Goal: Task Accomplishment & Management: Use online tool/utility

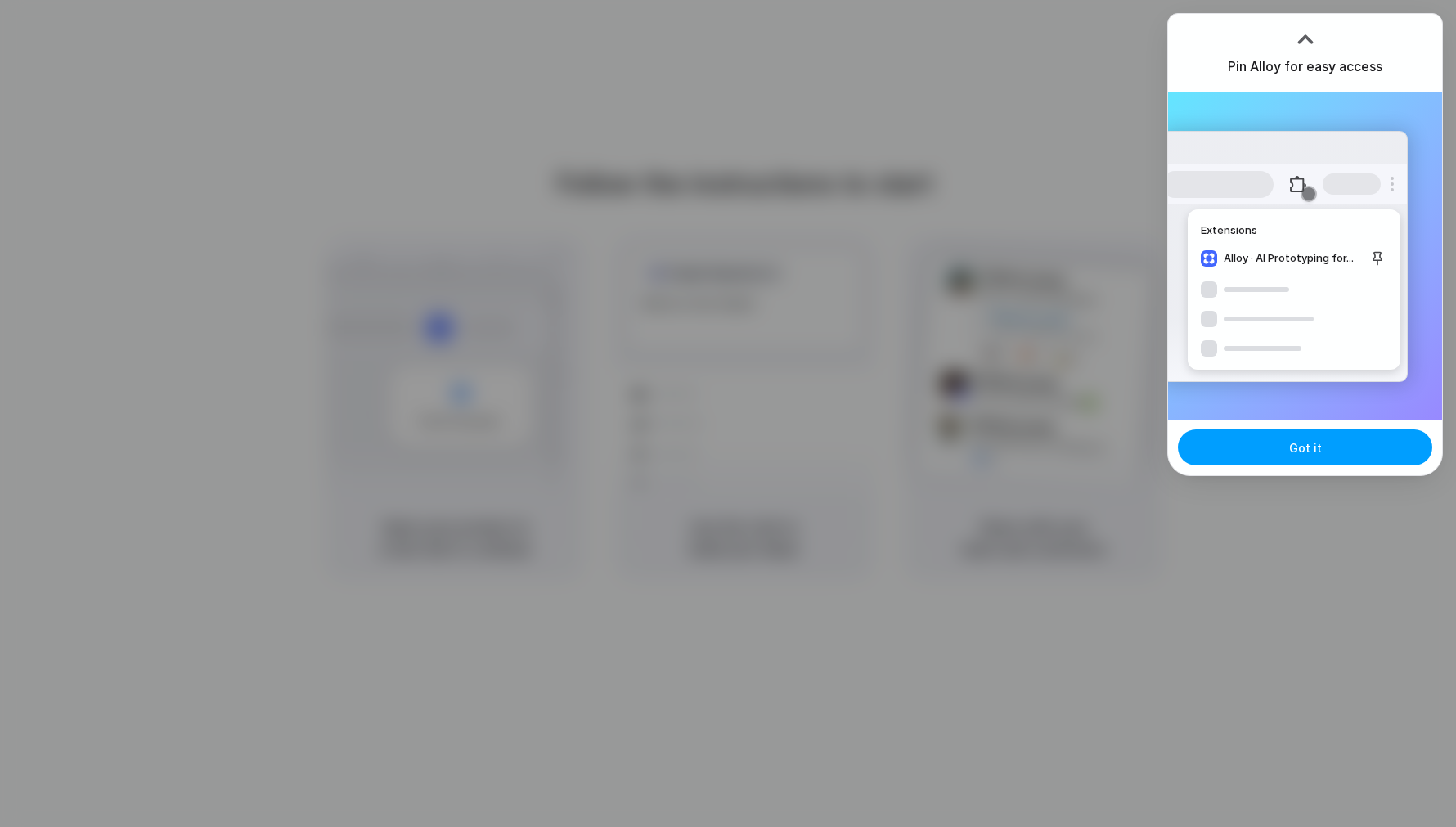
click at [1275, 445] on button "Got it" at bounding box center [1304, 447] width 255 height 36
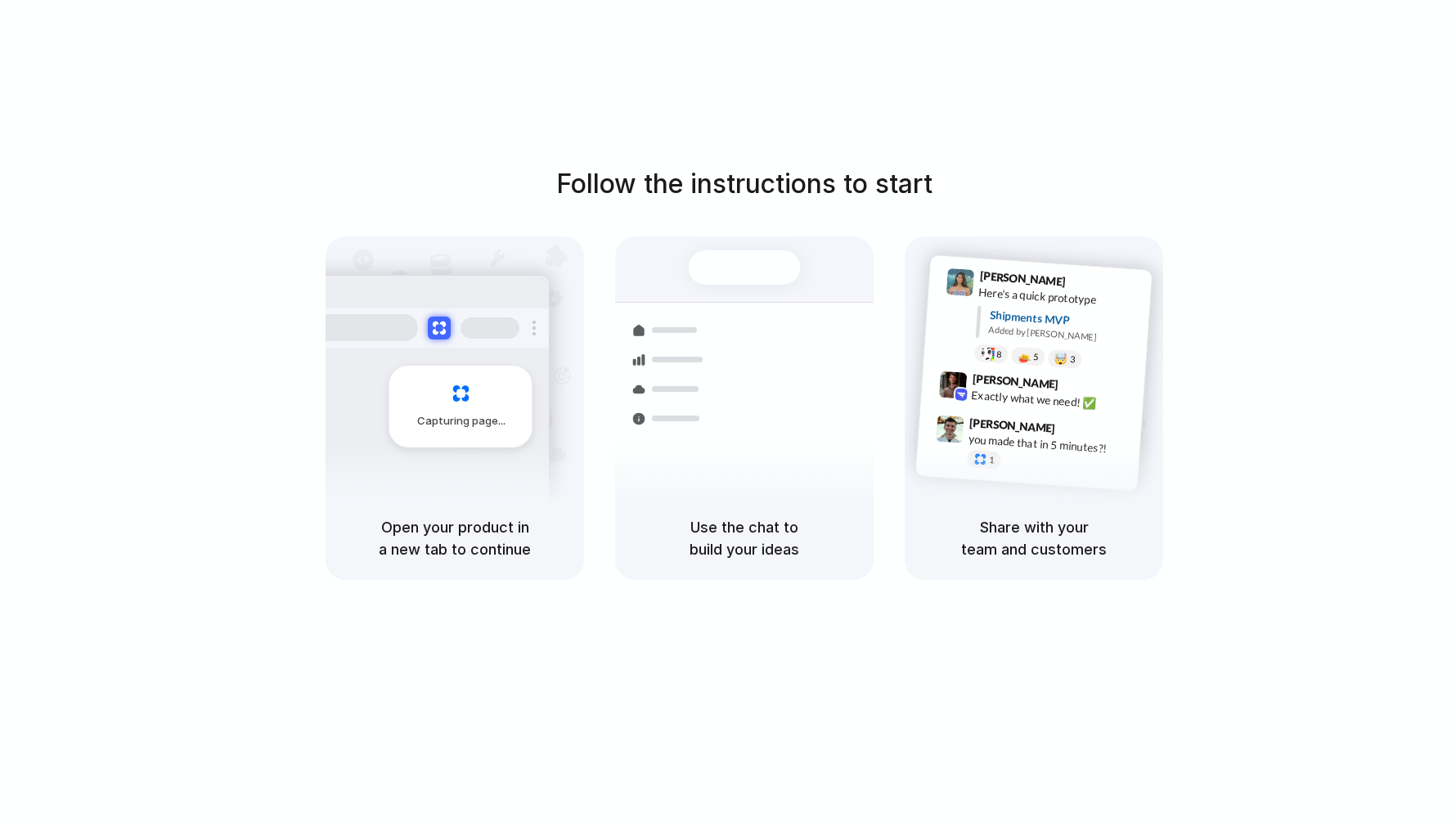
click at [1195, 94] on div "Follow the instructions to start Capturing page Open your product in a new tab …" at bounding box center [744, 430] width 1488 height 859
click at [474, 523] on h5 "Open your product in a new tab to continue" at bounding box center [454, 538] width 219 height 44
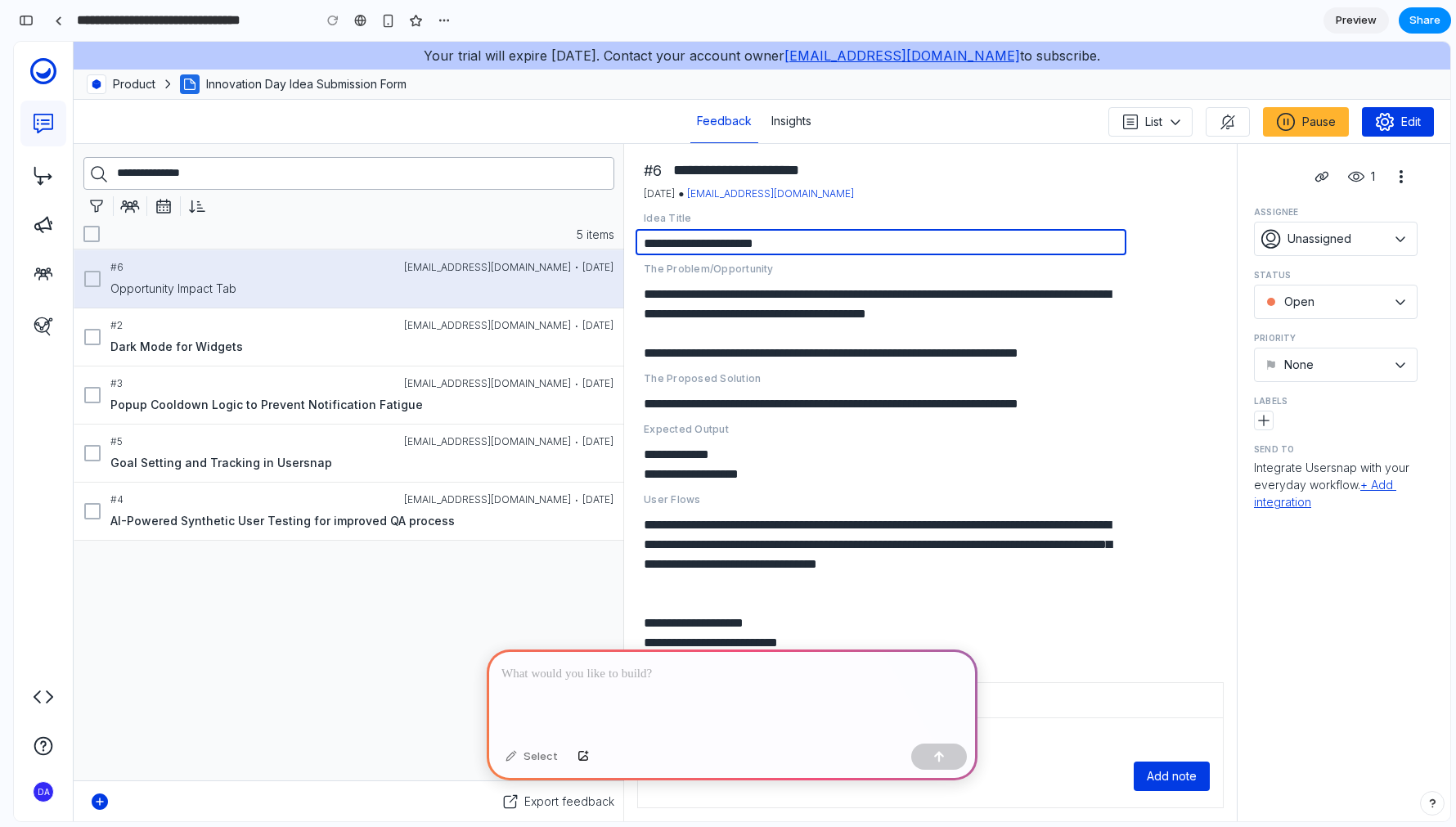
click at [793, 247] on textarea "**********" at bounding box center [880, 242] width 491 height 26
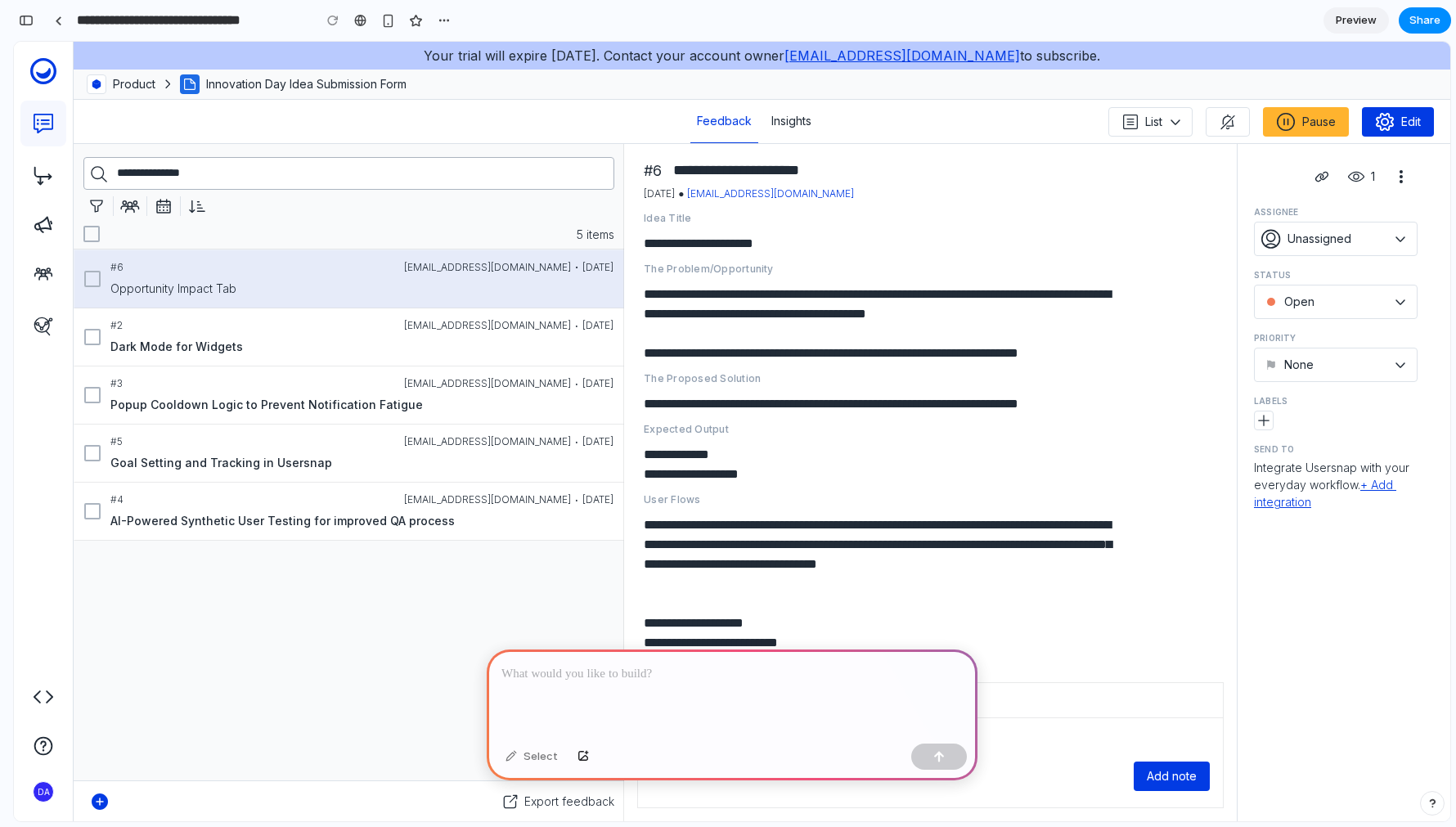
click at [834, 263] on div "The Problem/Opportunity" at bounding box center [922, 269] width 557 height 15
click at [1397, 182] on icon "More actions" at bounding box center [1400, 176] width 19 height 19
click at [1400, 179] on icon "More actions" at bounding box center [1400, 176] width 19 height 19
click at [1414, 178] on button "More actions" at bounding box center [1400, 176] width 32 height 32
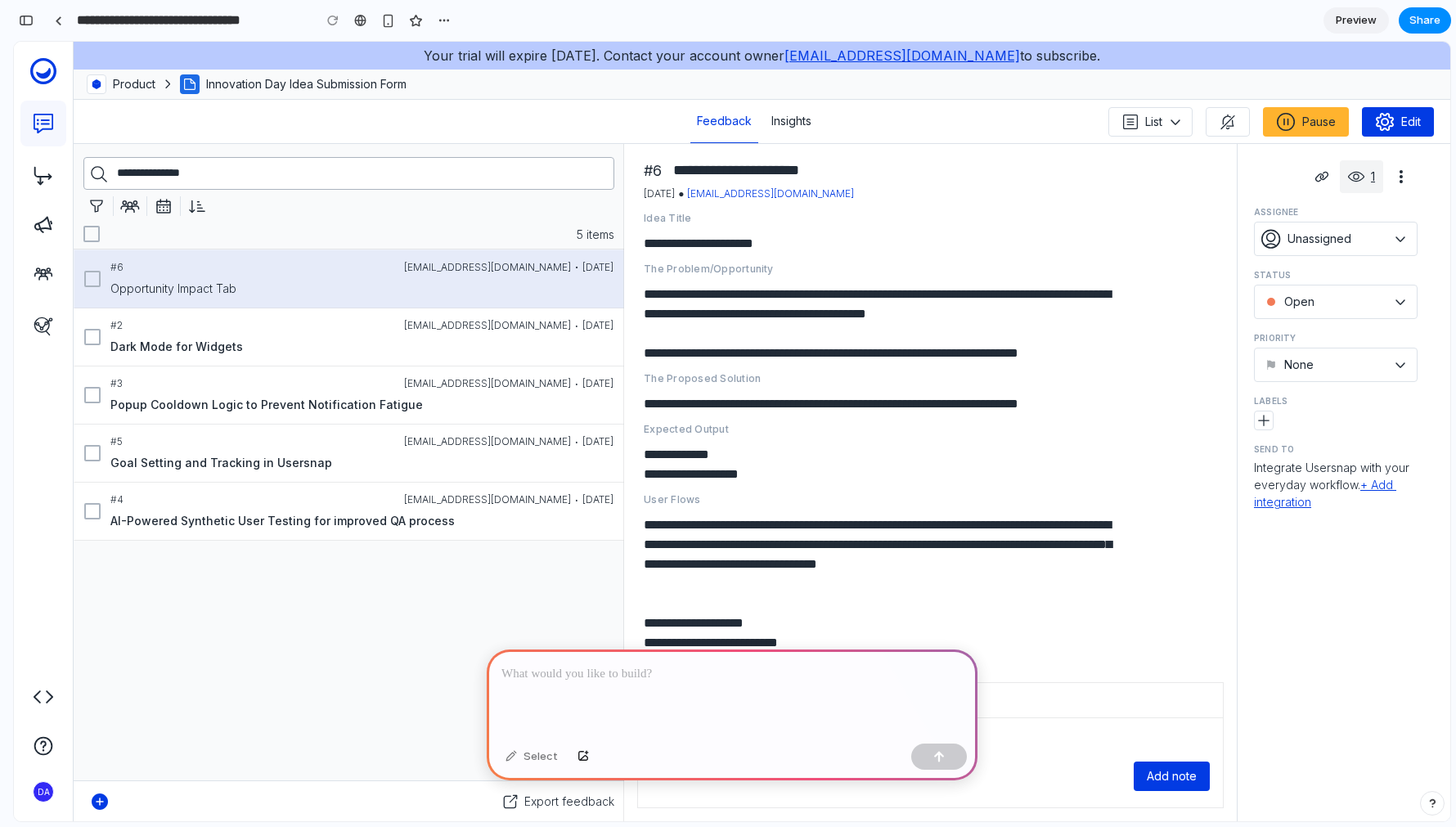
click at [1365, 180] on div "1" at bounding box center [1369, 177] width 10 height 17
click at [1354, 183] on icon at bounding box center [1356, 177] width 17 height 17
click at [1321, 182] on icon "Copy link" at bounding box center [1321, 176] width 19 height 19
click at [1262, 169] on div "**********" at bounding box center [1335, 176] width 164 height 32
click at [718, 681] on div at bounding box center [732, 693] width 491 height 88
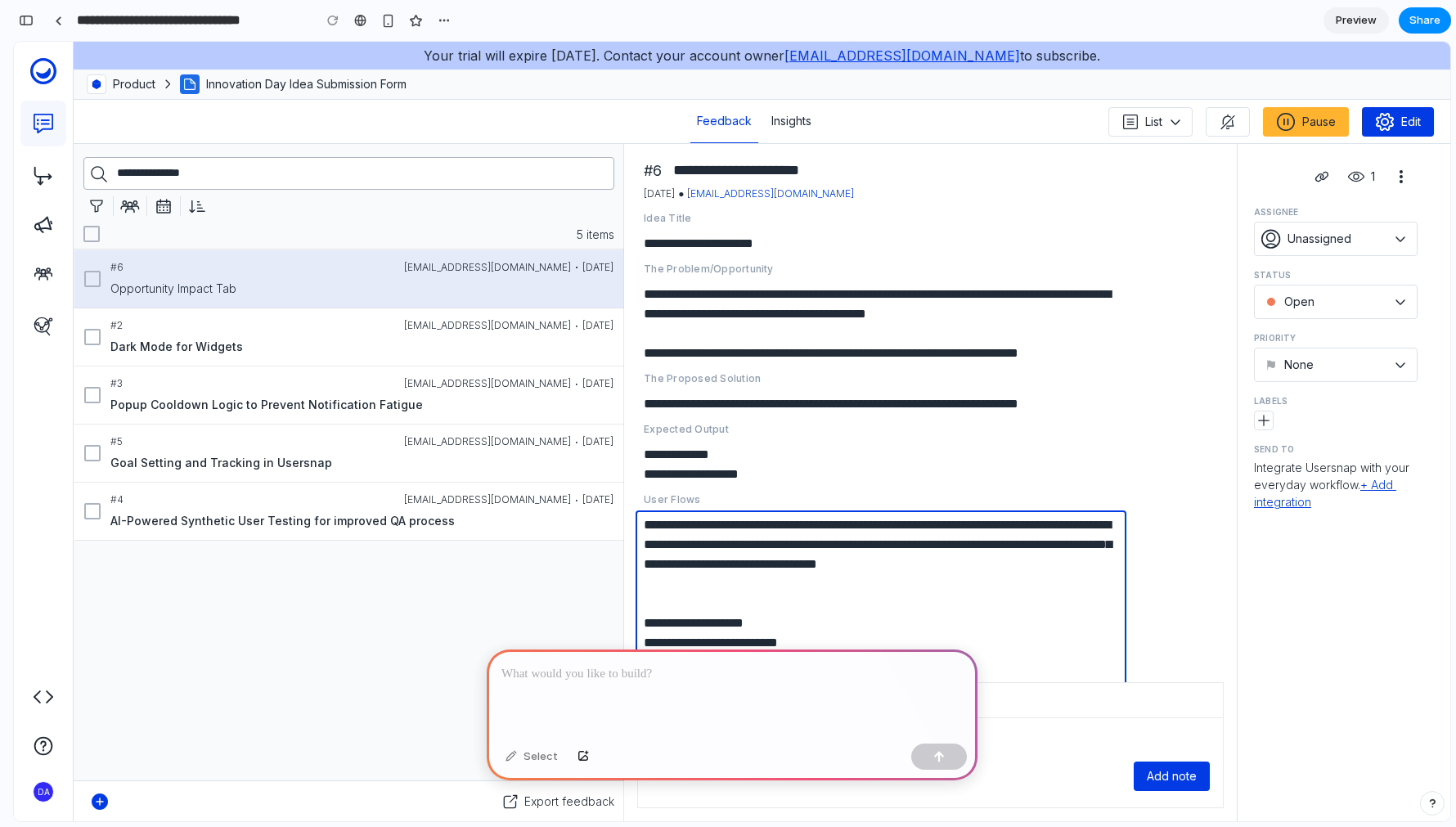
click at [808, 556] on textarea "**********" at bounding box center [880, 641] width 491 height 262
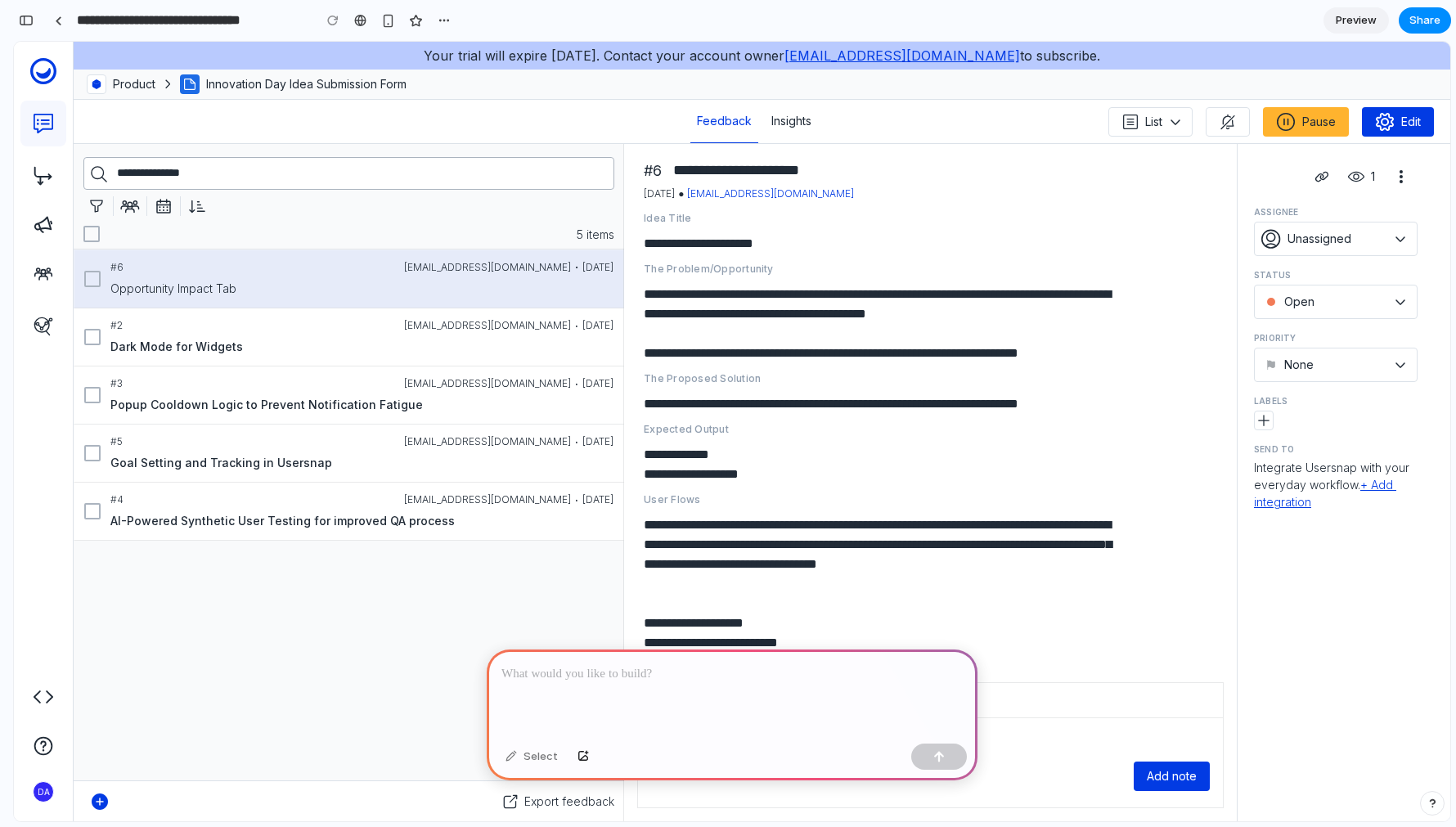
click at [1174, 593] on div "**********" at bounding box center [922, 633] width 557 height 280
click at [336, 330] on div "#2" at bounding box center [256, 326] width 293 height 15
click at [361, 412] on div "Popup Cooldown Logic to Prevent Notification Fatigue" at bounding box center [361, 404] width 503 height 19
click at [367, 455] on div "Goal Setting and Tracking in Usersnap" at bounding box center [361, 462] width 503 height 19
click at [376, 516] on div "AI-Powered Synthetic User Testing for improved QA process" at bounding box center [282, 520] width 344 height 18
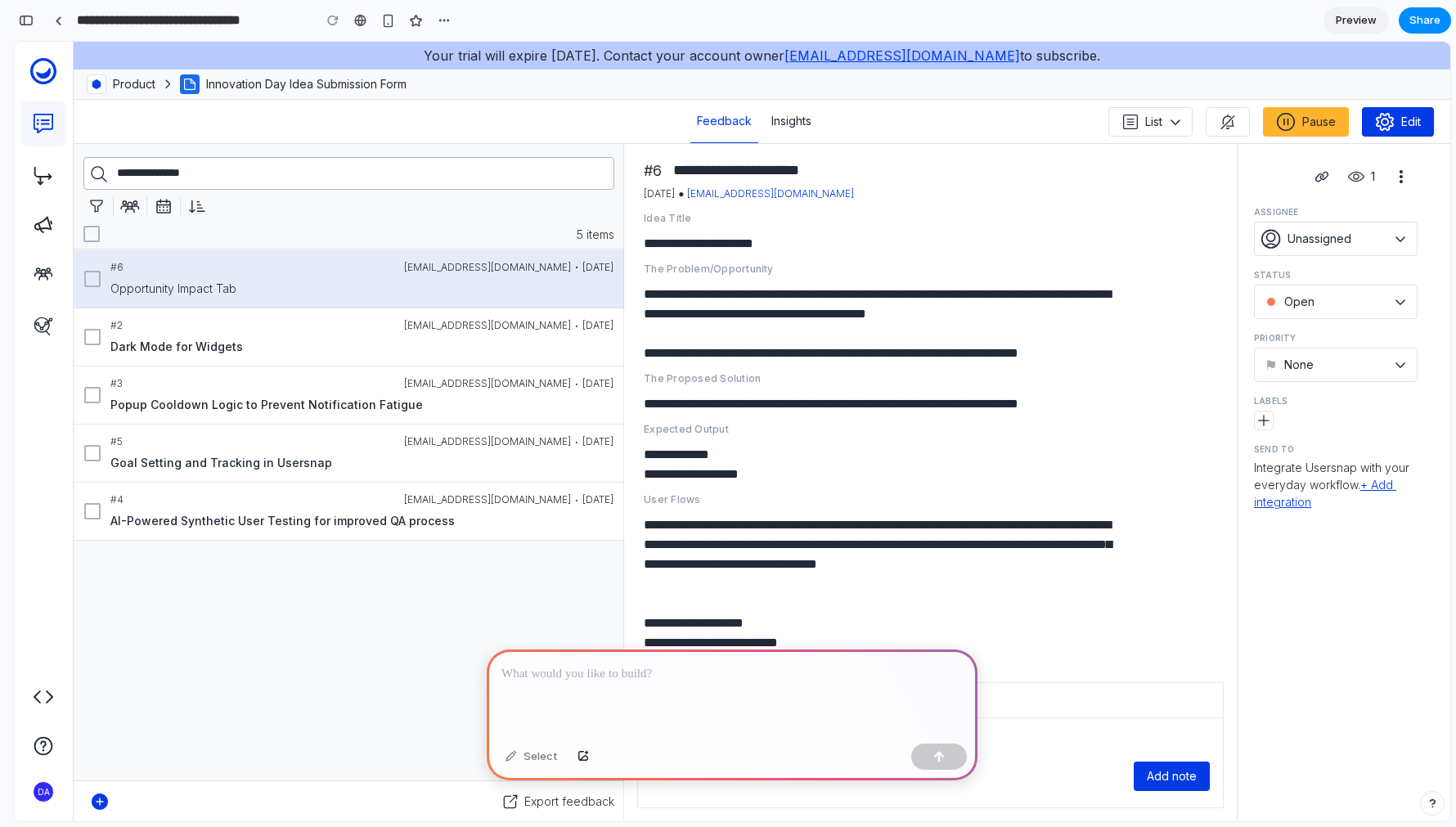
click at [512, 608] on div "5 items #6 svet@usersnap.com · Oct 3, 25 Opportunity Impact Tab #2 ysan@usersna…" at bounding box center [349, 482] width 551 height 677
click at [387, 25] on div "button" at bounding box center [388, 20] width 14 height 14
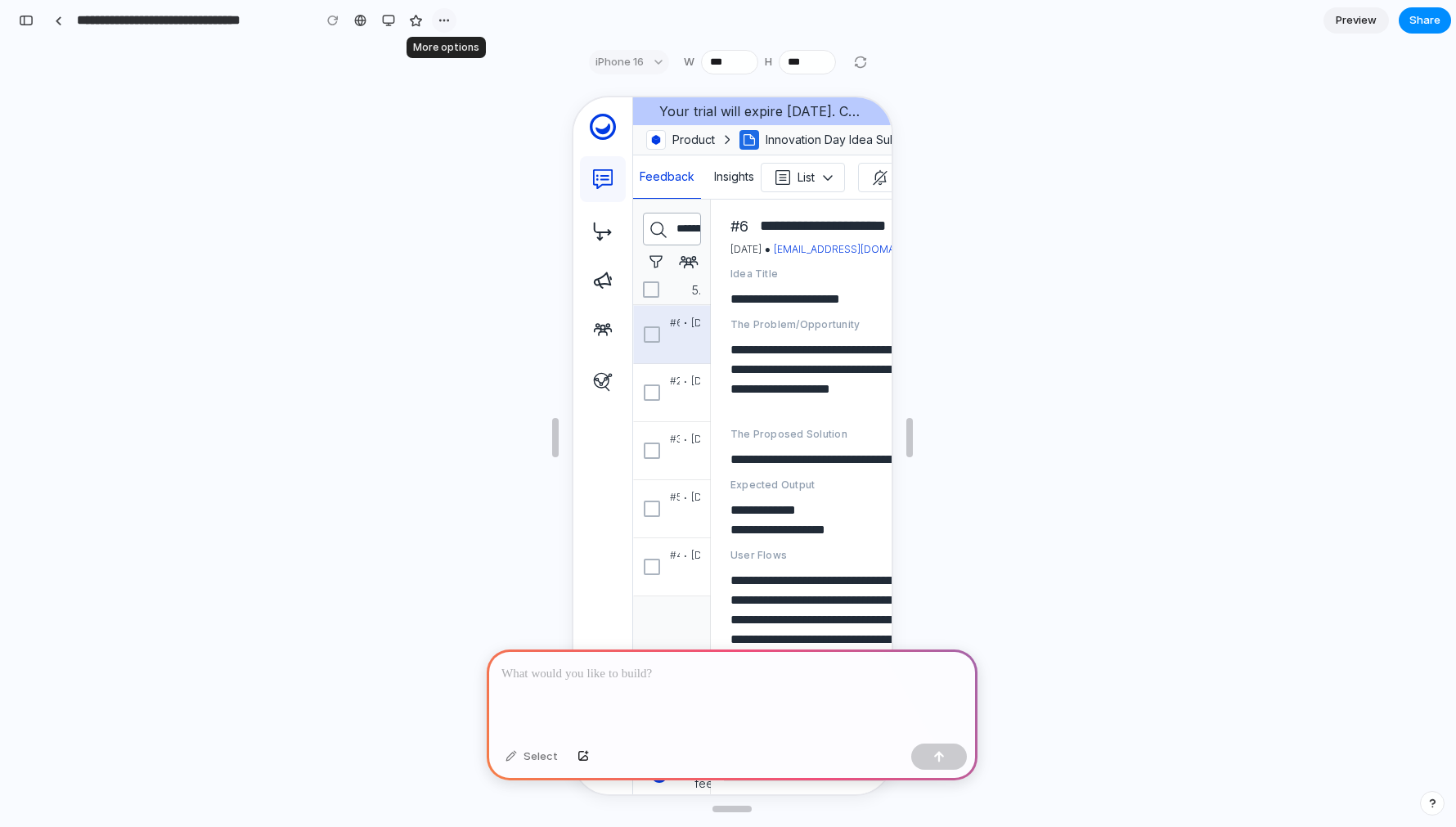
click at [440, 22] on div "button" at bounding box center [444, 20] width 13 height 13
click at [440, 22] on div "Duplicate Delete" at bounding box center [728, 413] width 1456 height 827
click at [365, 19] on div at bounding box center [360, 20] width 12 height 13
click at [436, 128] on div "Select" at bounding box center [731, 452] width 1436 height 739
click at [393, 16] on div "button" at bounding box center [389, 20] width 13 height 13
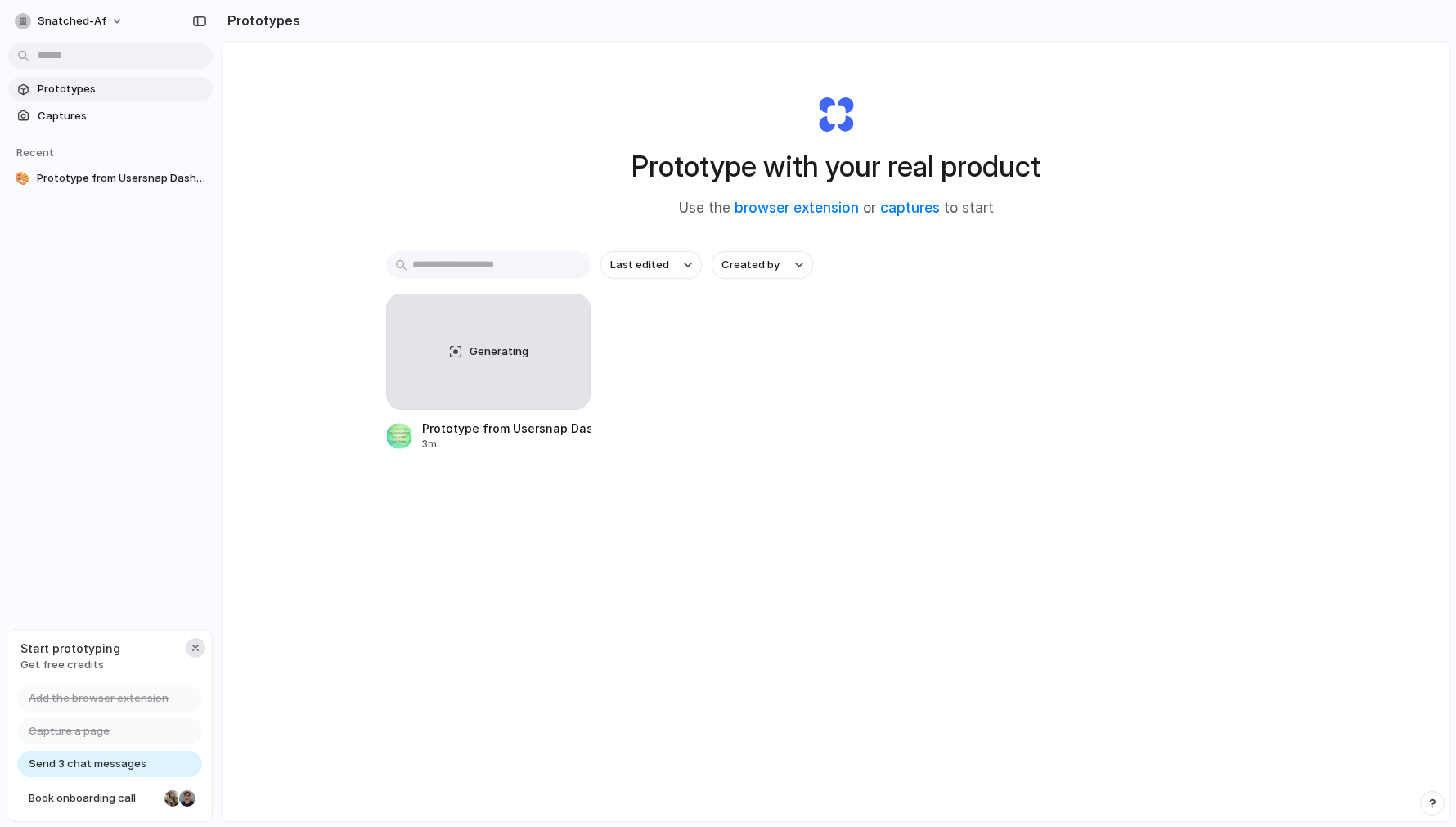
click at [197, 643] on div "button" at bounding box center [195, 648] width 13 height 13
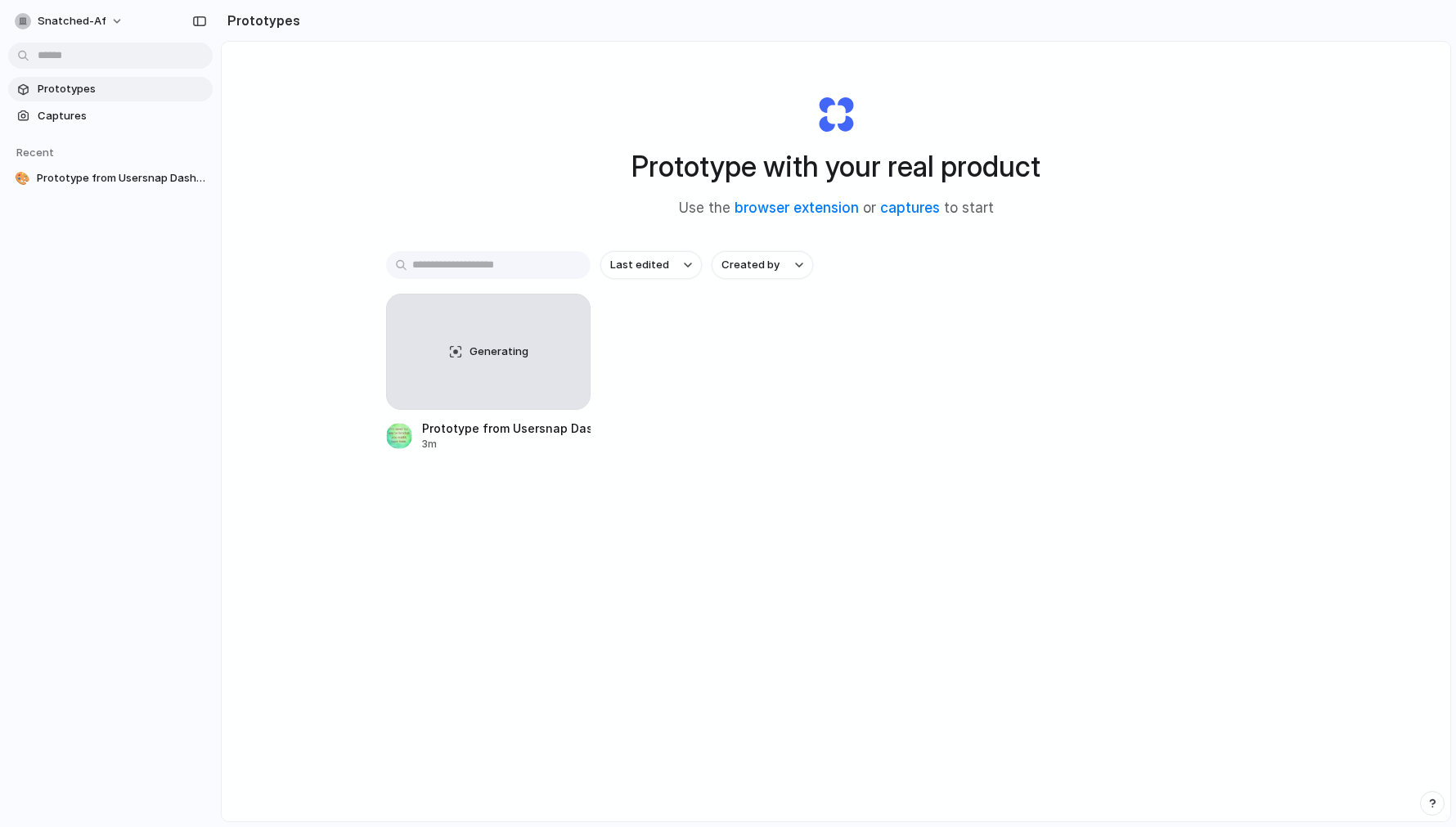
click at [91, 53] on body "snatched-af Prototypes Captures Recent 🎨 Prototype from Usersnap Dashboard Prot…" at bounding box center [728, 413] width 1456 height 827
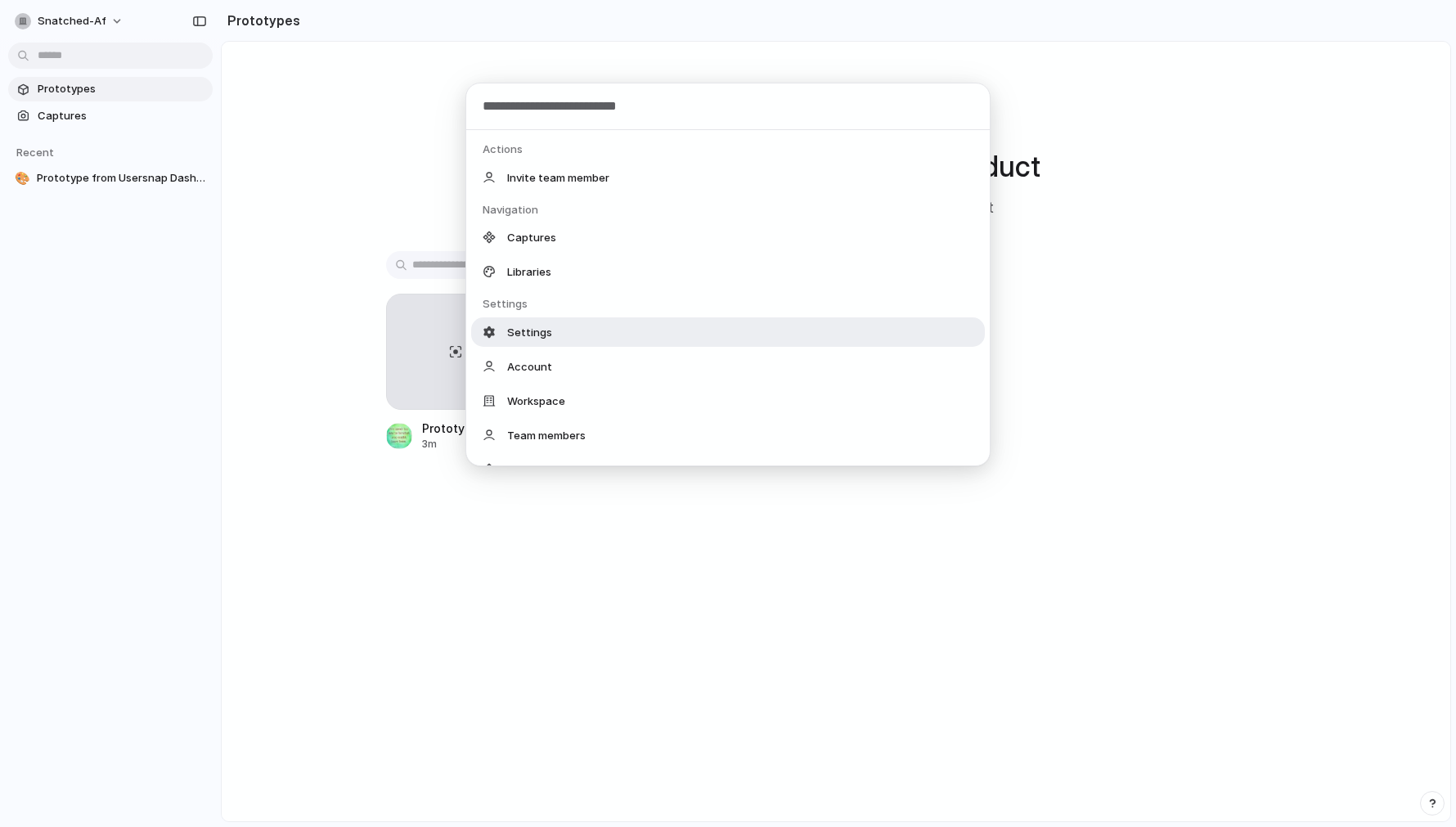
click at [549, 334] on div "Settings" at bounding box center [728, 332] width 514 height 30
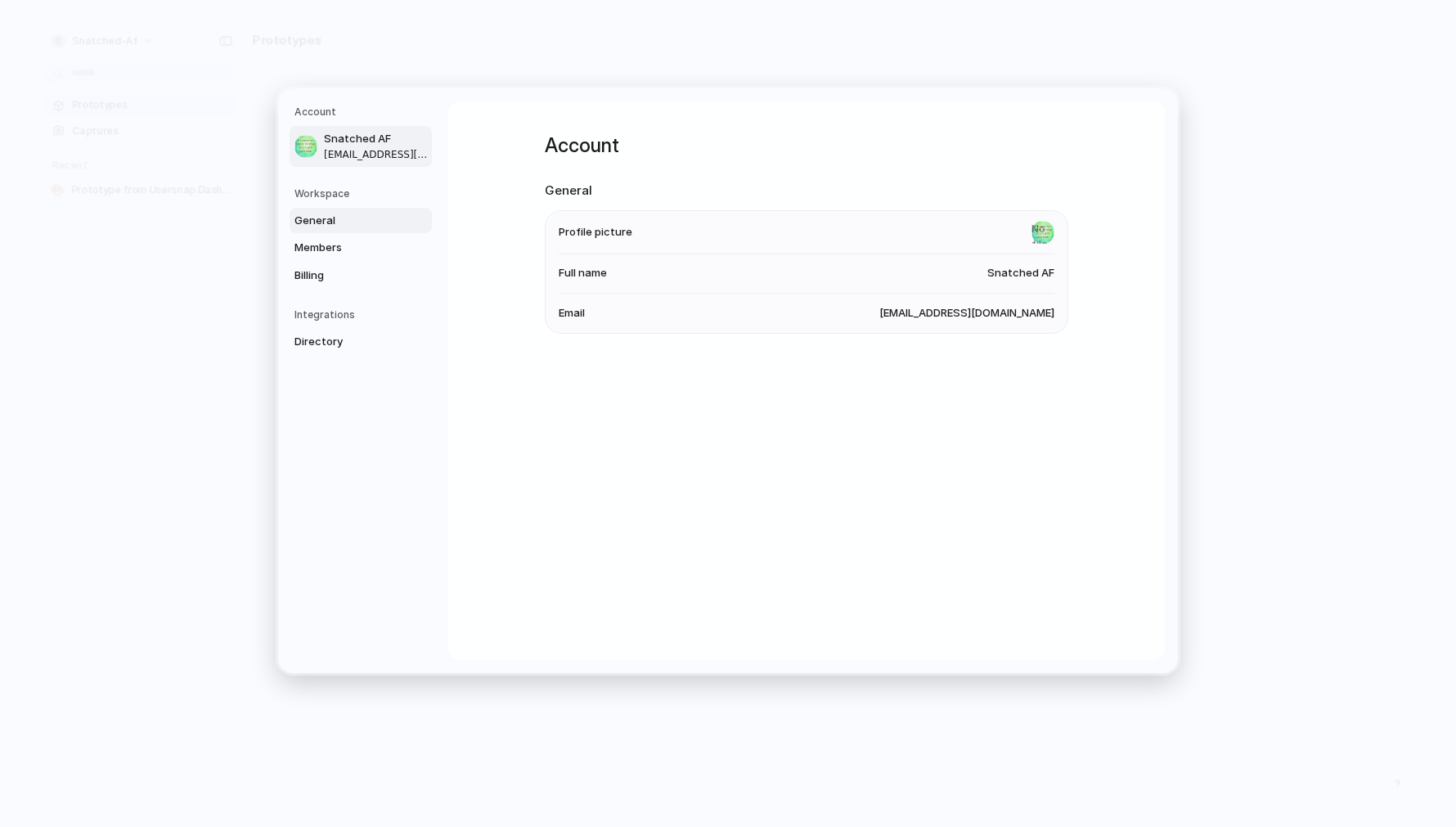
click at [345, 231] on link "General" at bounding box center [361, 220] width 143 height 26
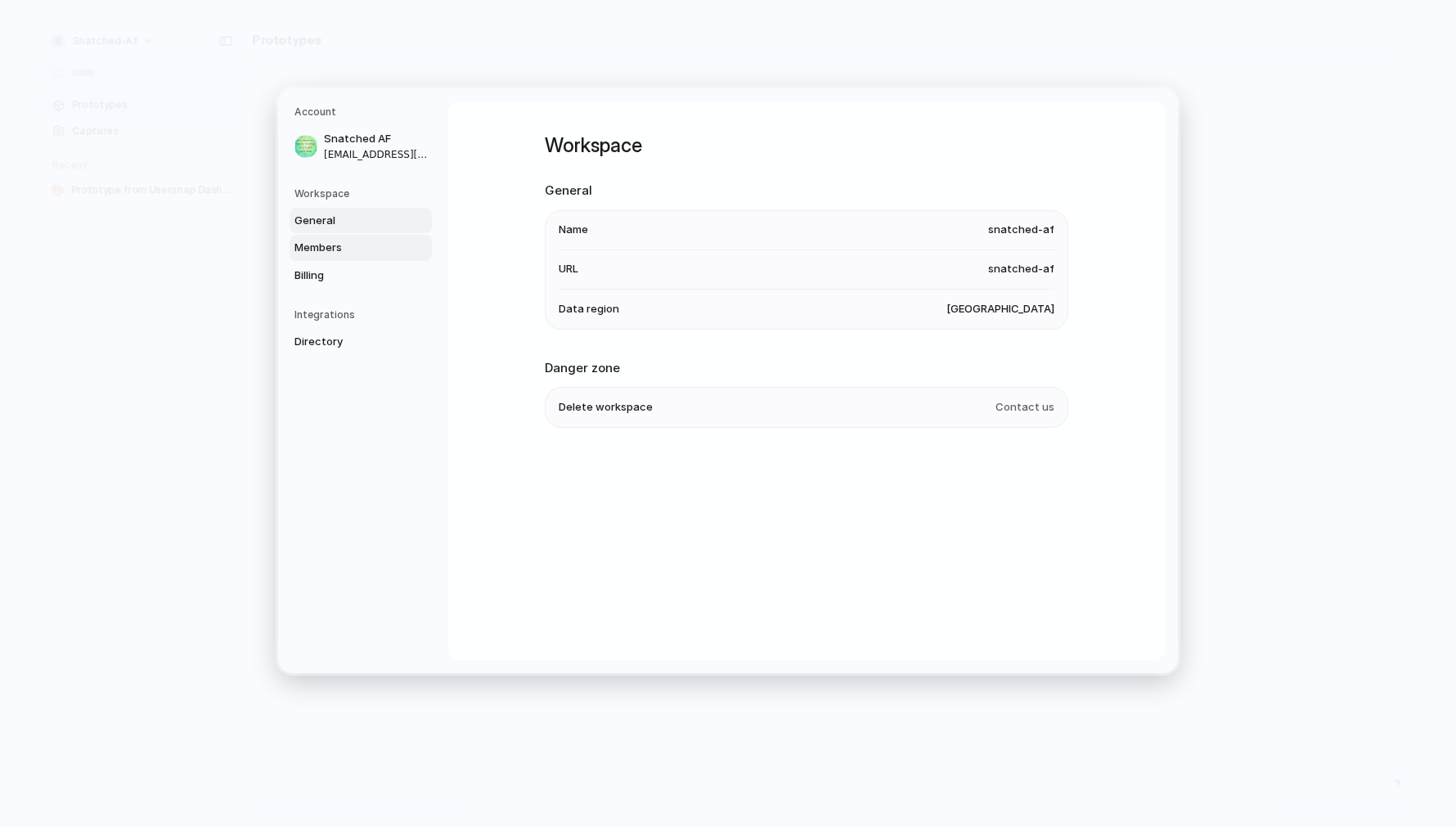
click at [355, 249] on span "Members" at bounding box center [346, 248] width 105 height 17
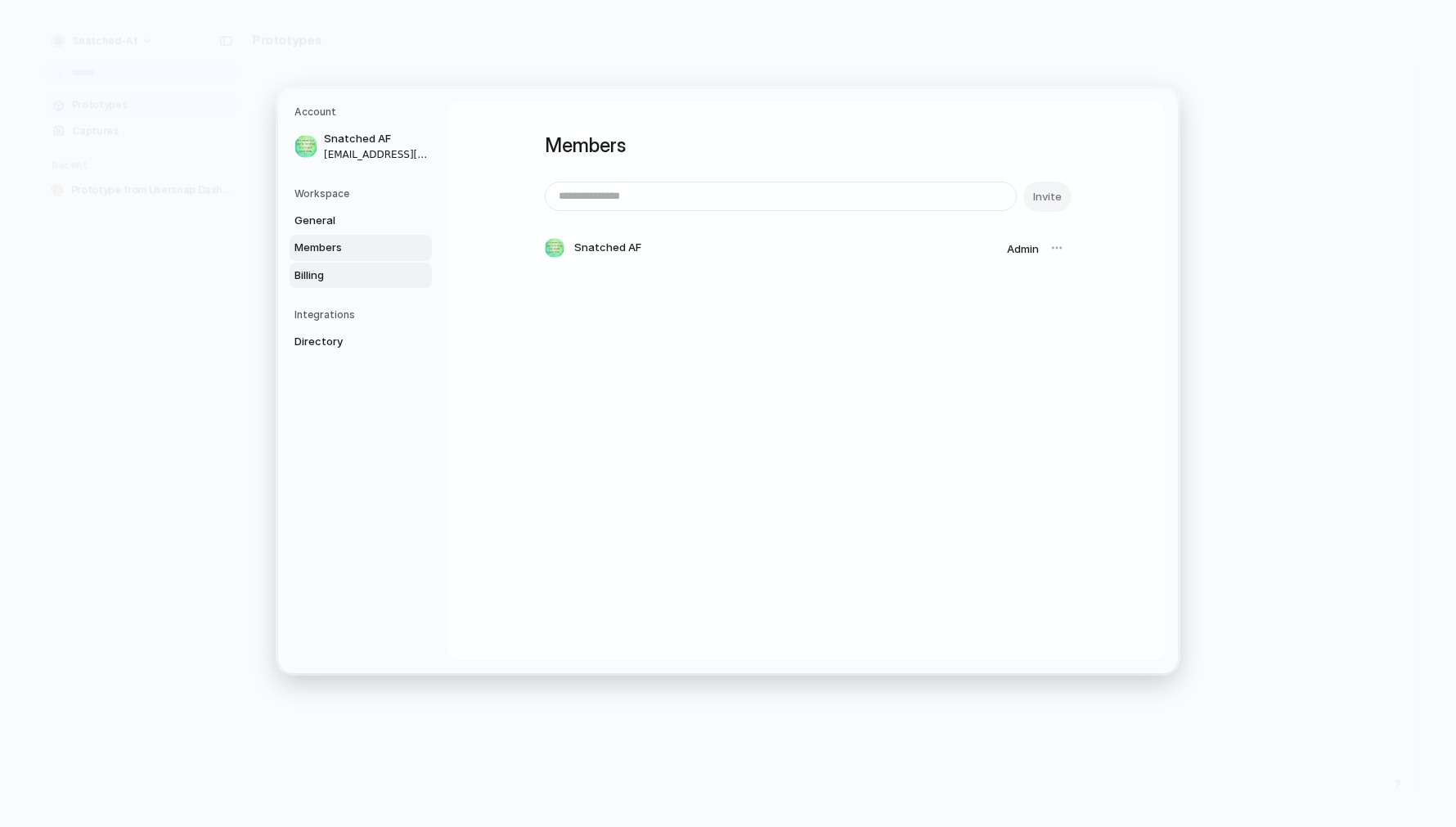
click at [357, 266] on link "Billing" at bounding box center [361, 275] width 143 height 26
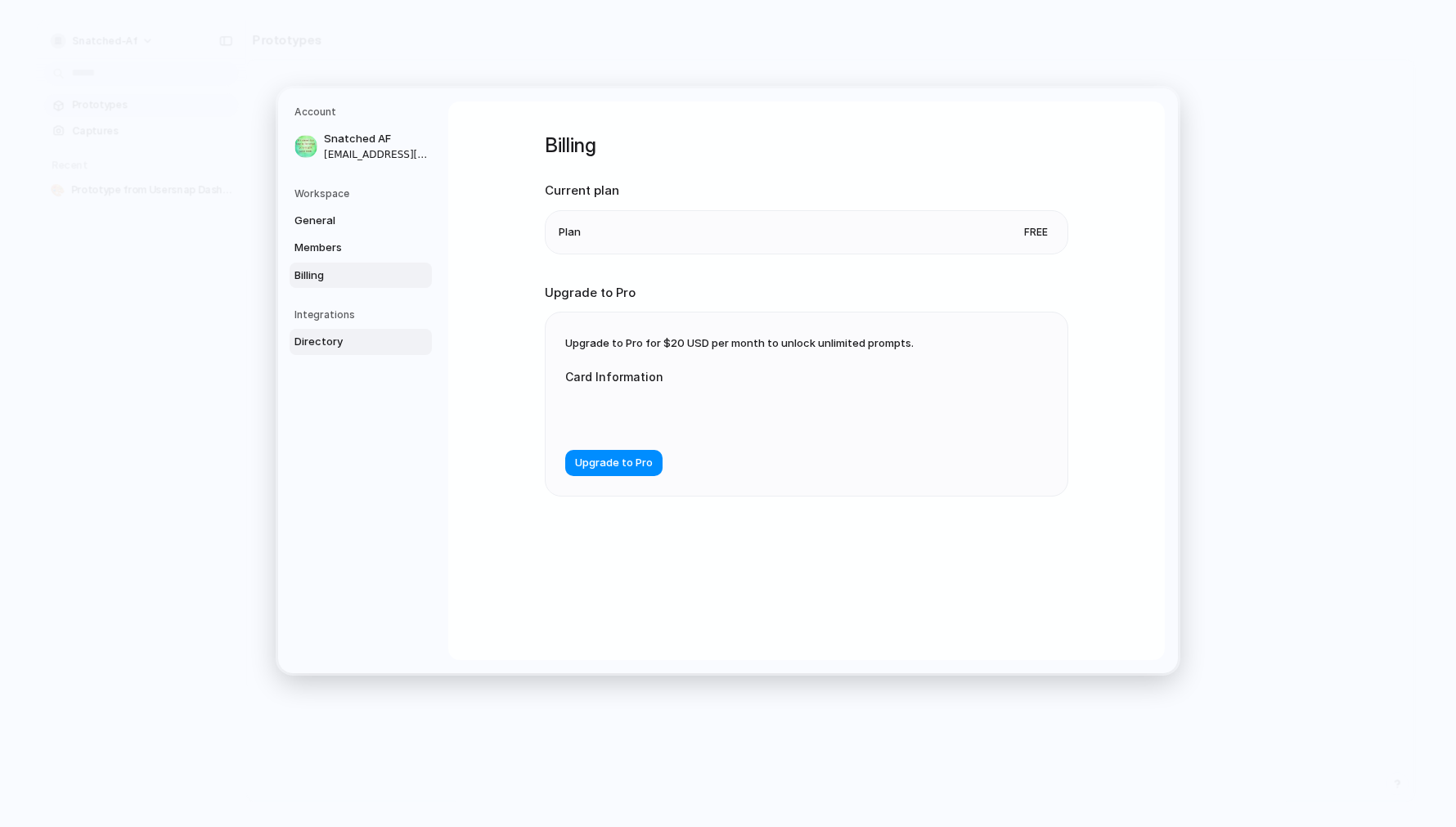
click at [333, 337] on span "Directory" at bounding box center [346, 342] width 105 height 17
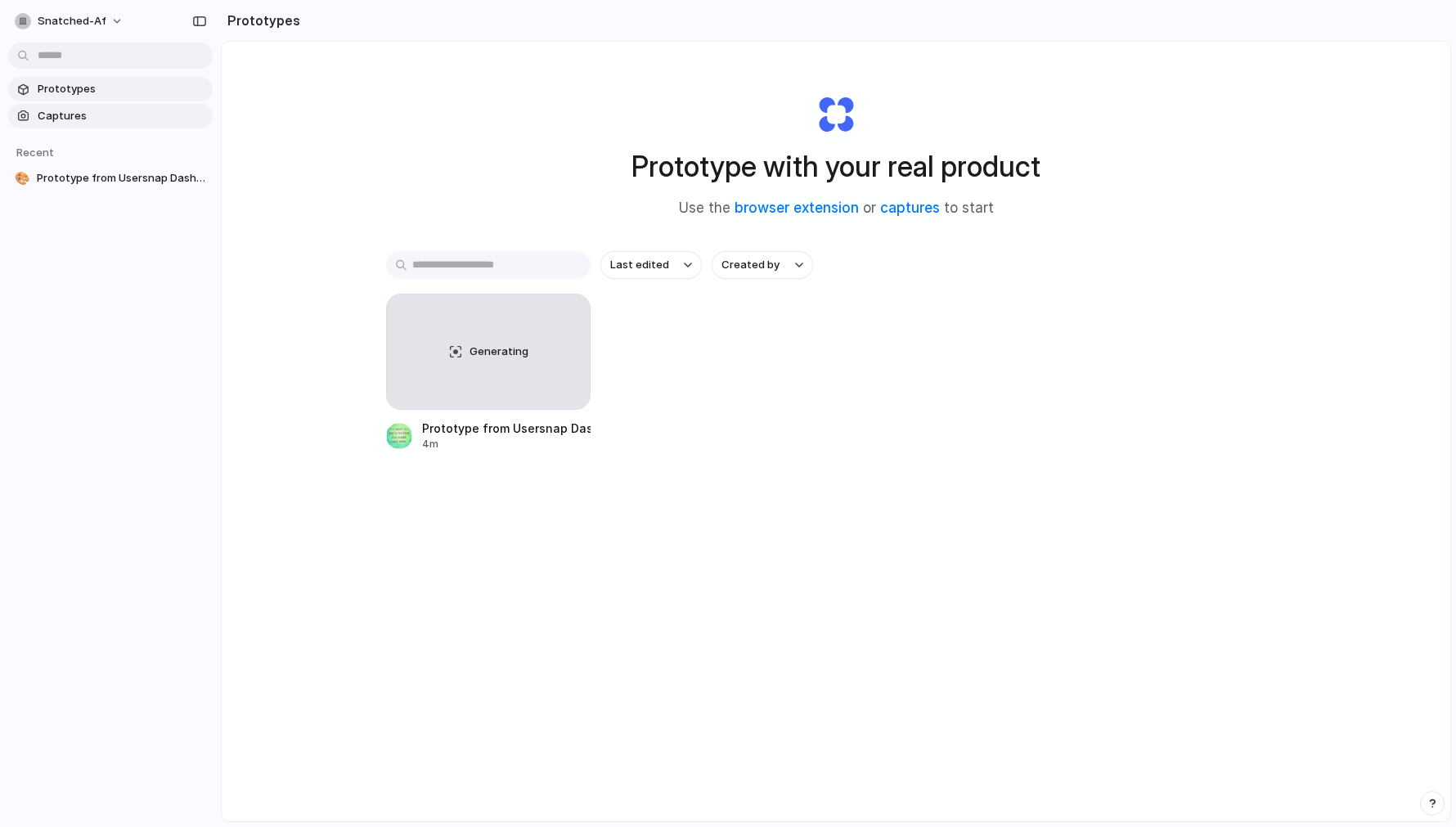
click at [117, 113] on span "Captures" at bounding box center [122, 117] width 168 height 17
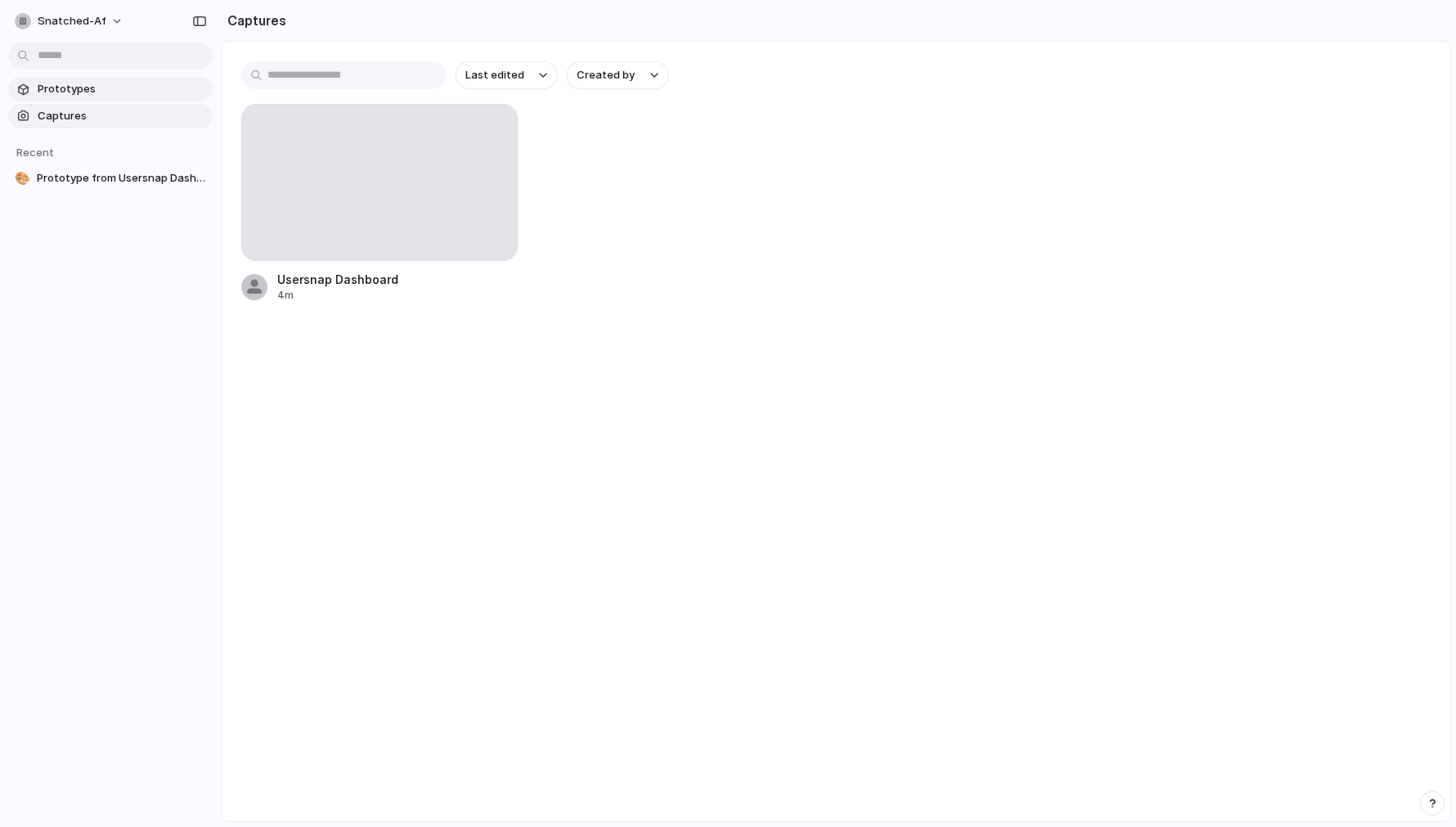
click at [88, 91] on span "Prototypes" at bounding box center [122, 89] width 168 height 17
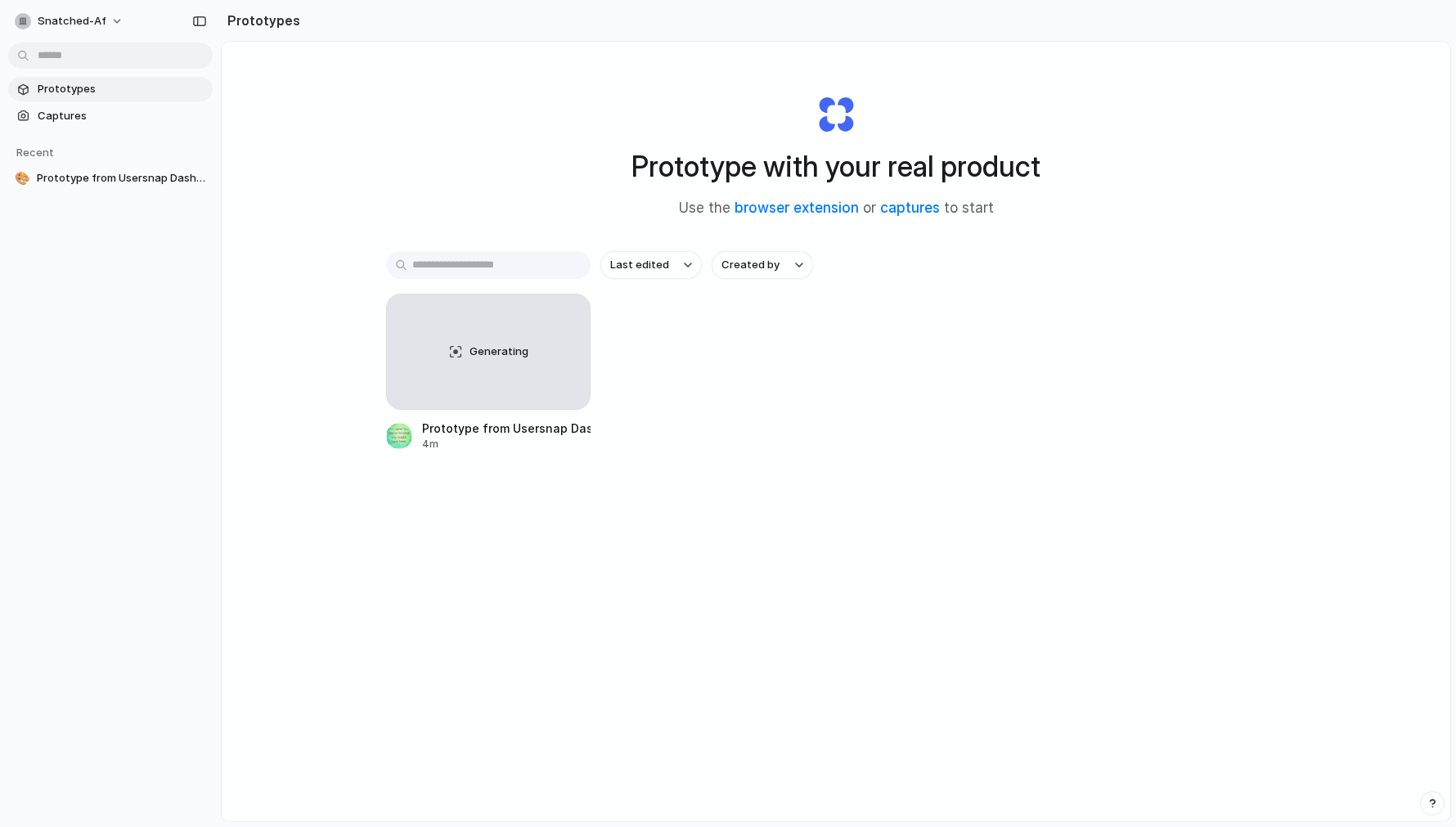
click at [107, 54] on body "snatched-af Prototypes Captures Recent 🎨 Prototype from Usersnap Dashboard Prot…" at bounding box center [728, 413] width 1456 height 827
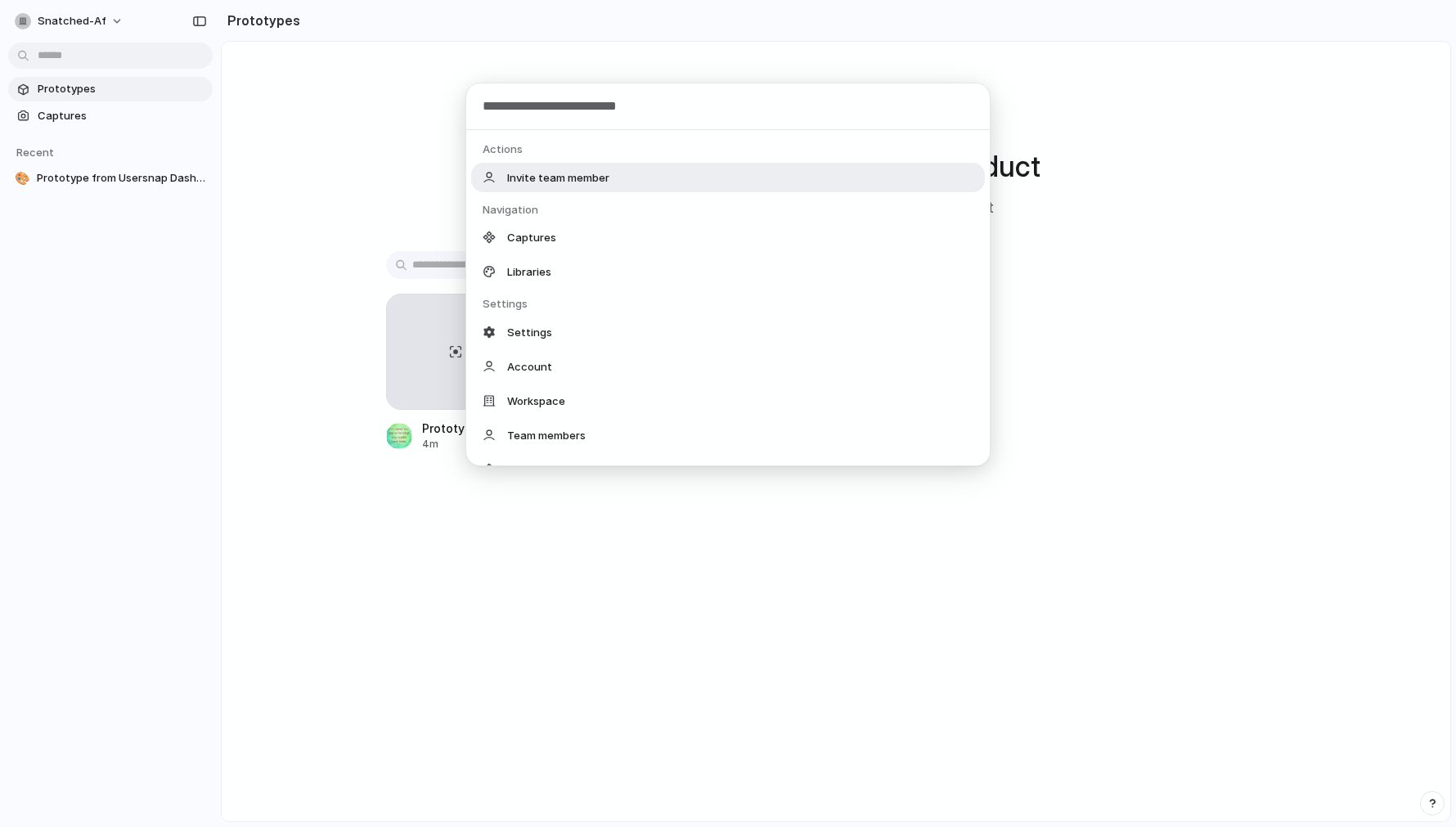
click at [330, 176] on div "Actions Invite team member Navigation Captures Libraries Settings Settings Acco…" at bounding box center [728, 413] width 1456 height 827
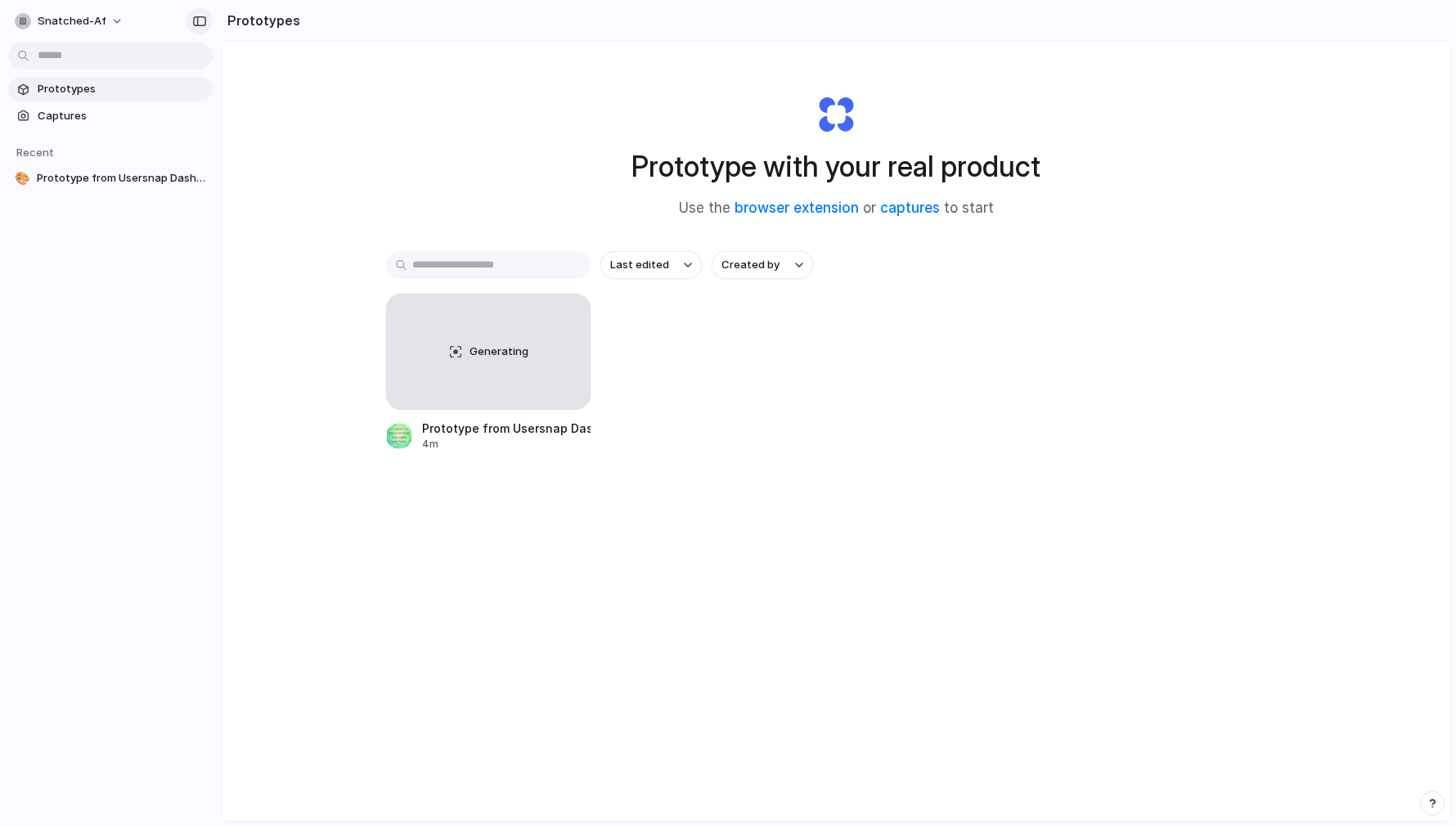
click at [201, 27] on button "button" at bounding box center [199, 21] width 26 height 26
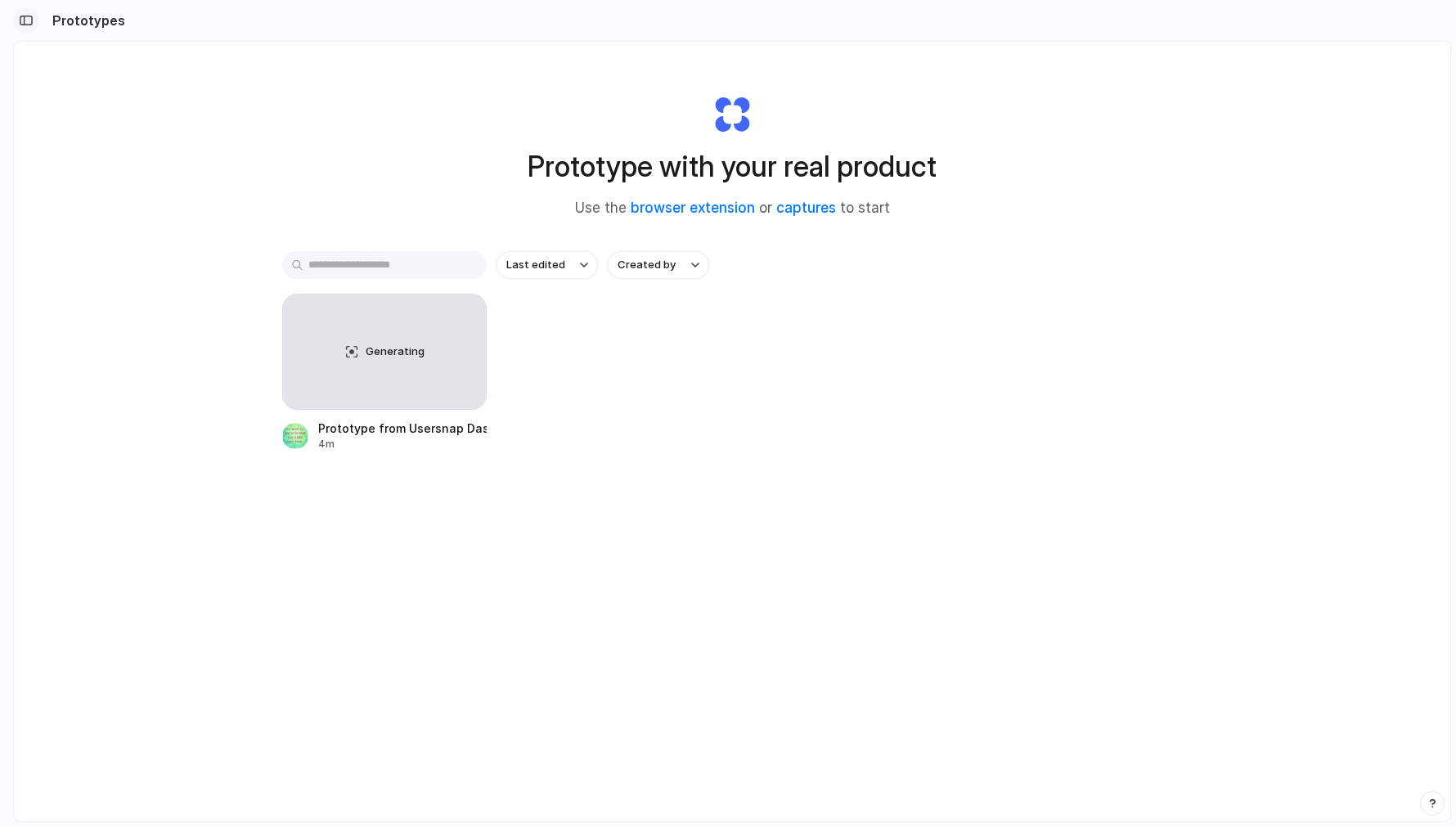
click at [24, 18] on div "button" at bounding box center [26, 20] width 15 height 11
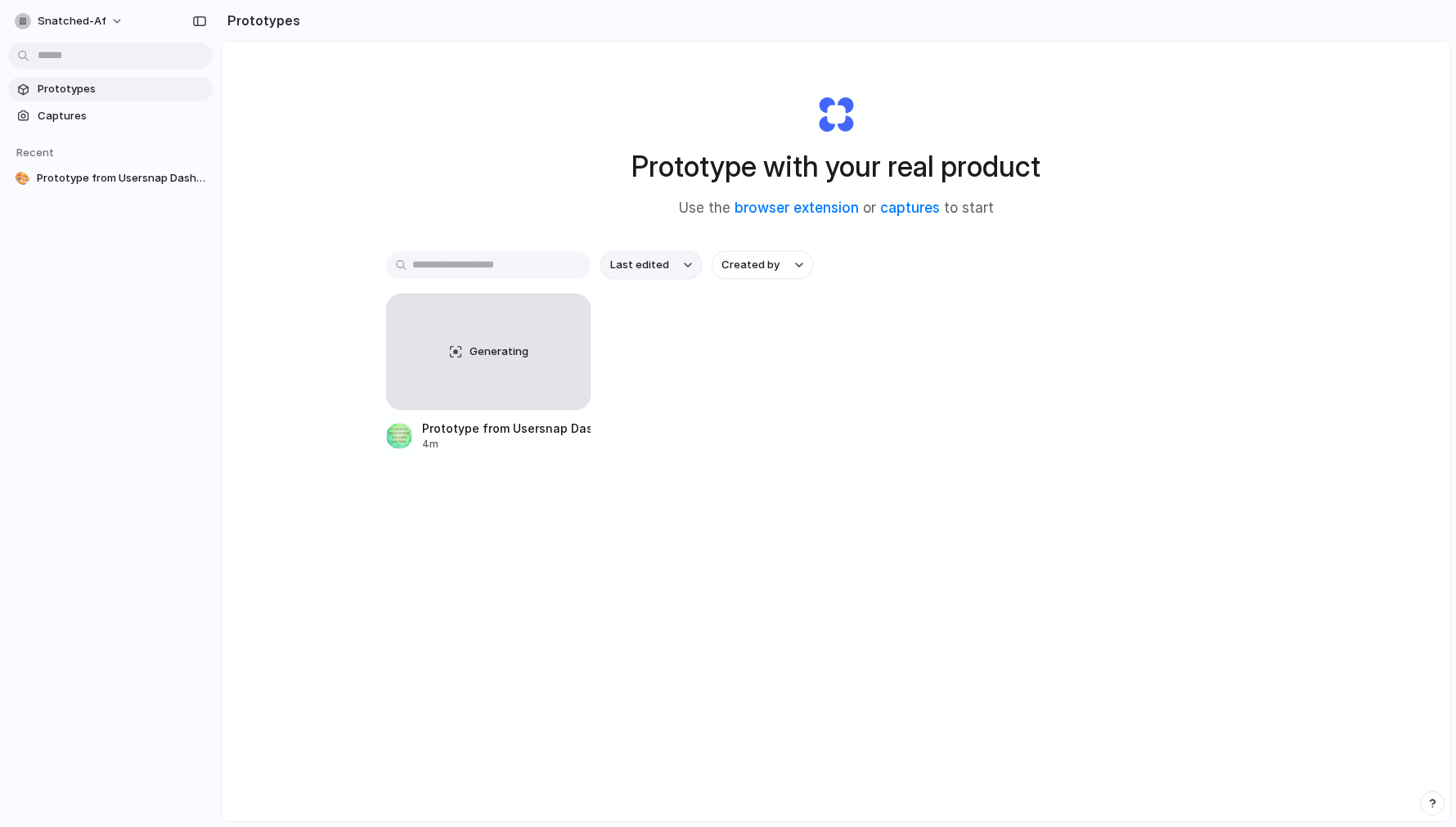
click at [635, 257] on button "Last edited" at bounding box center [651, 265] width 102 height 28
click at [746, 264] on span "Created by" at bounding box center [750, 265] width 58 height 17
click at [561, 323] on div "button" at bounding box center [566, 318] width 13 height 13
click at [308, 439] on div "Prototype with your real product Use the browser extension or captures to start…" at bounding box center [835, 475] width 1228 height 867
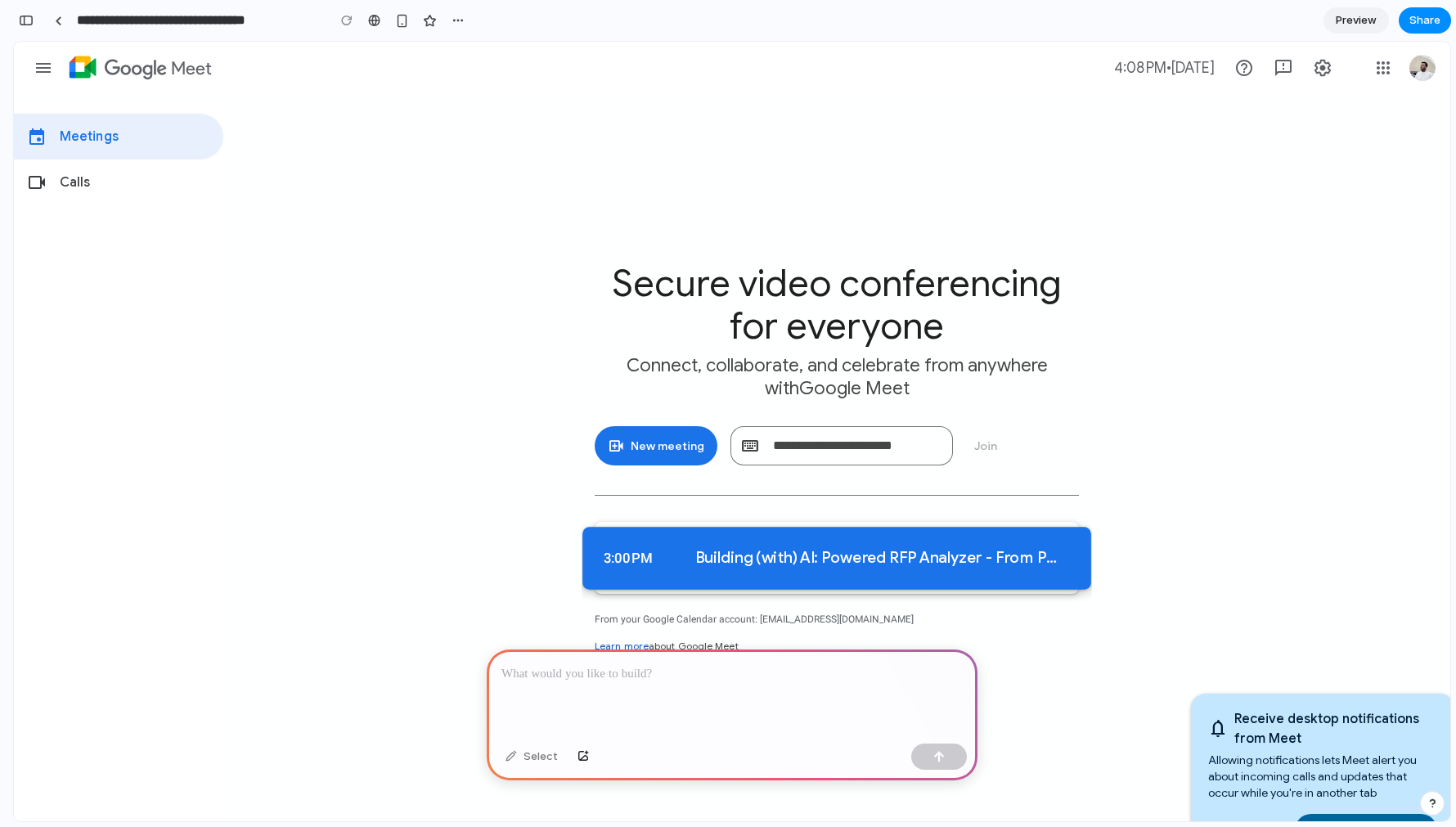
click at [915, 552] on div "Building (with) AI: Powered RFP Analyzer - From Prototype to Production" at bounding box center [877, 558] width 363 height 19
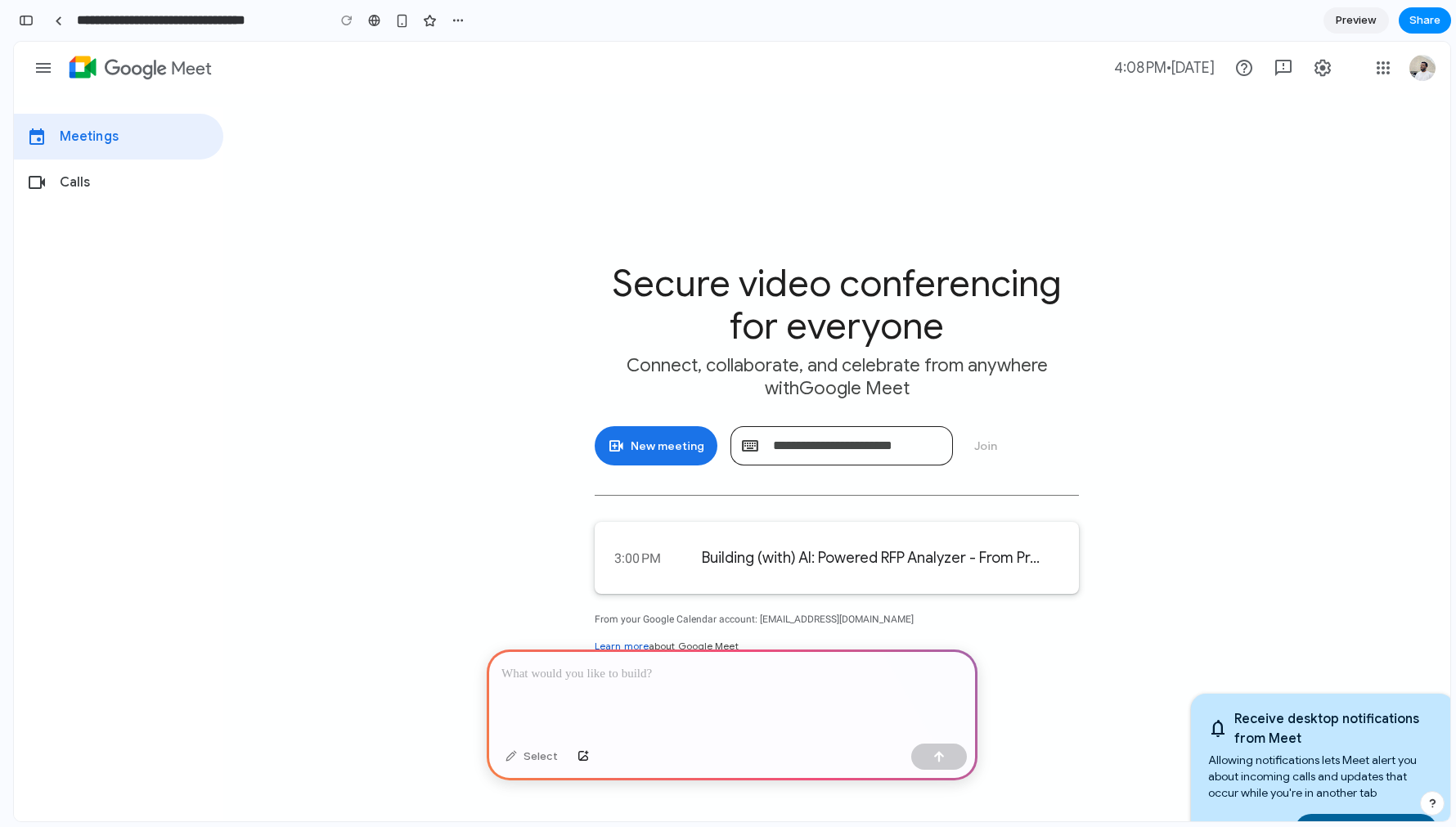
click at [902, 445] on input "Enter a code or nickname" at bounding box center [856, 445] width 167 height 39
click at [695, 434] on span at bounding box center [655, 445] width 123 height 39
click at [136, 194] on li "videocam Calls" at bounding box center [118, 182] width 209 height 45
click at [537, 759] on div "Select" at bounding box center [531, 757] width 68 height 26
click at [581, 757] on div "button" at bounding box center [583, 757] width 11 height 10
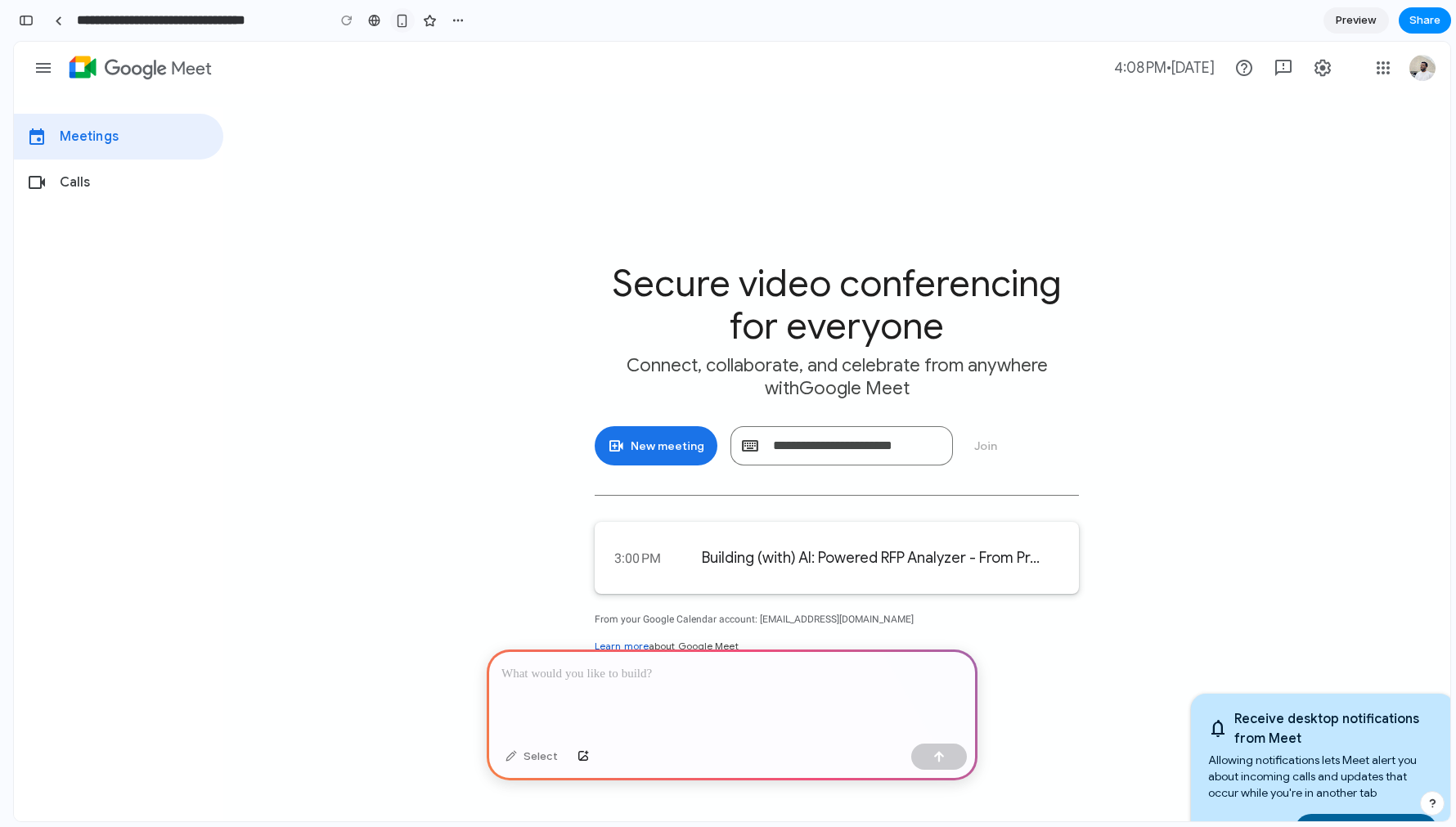
click at [404, 26] on div "button" at bounding box center [402, 20] width 14 height 14
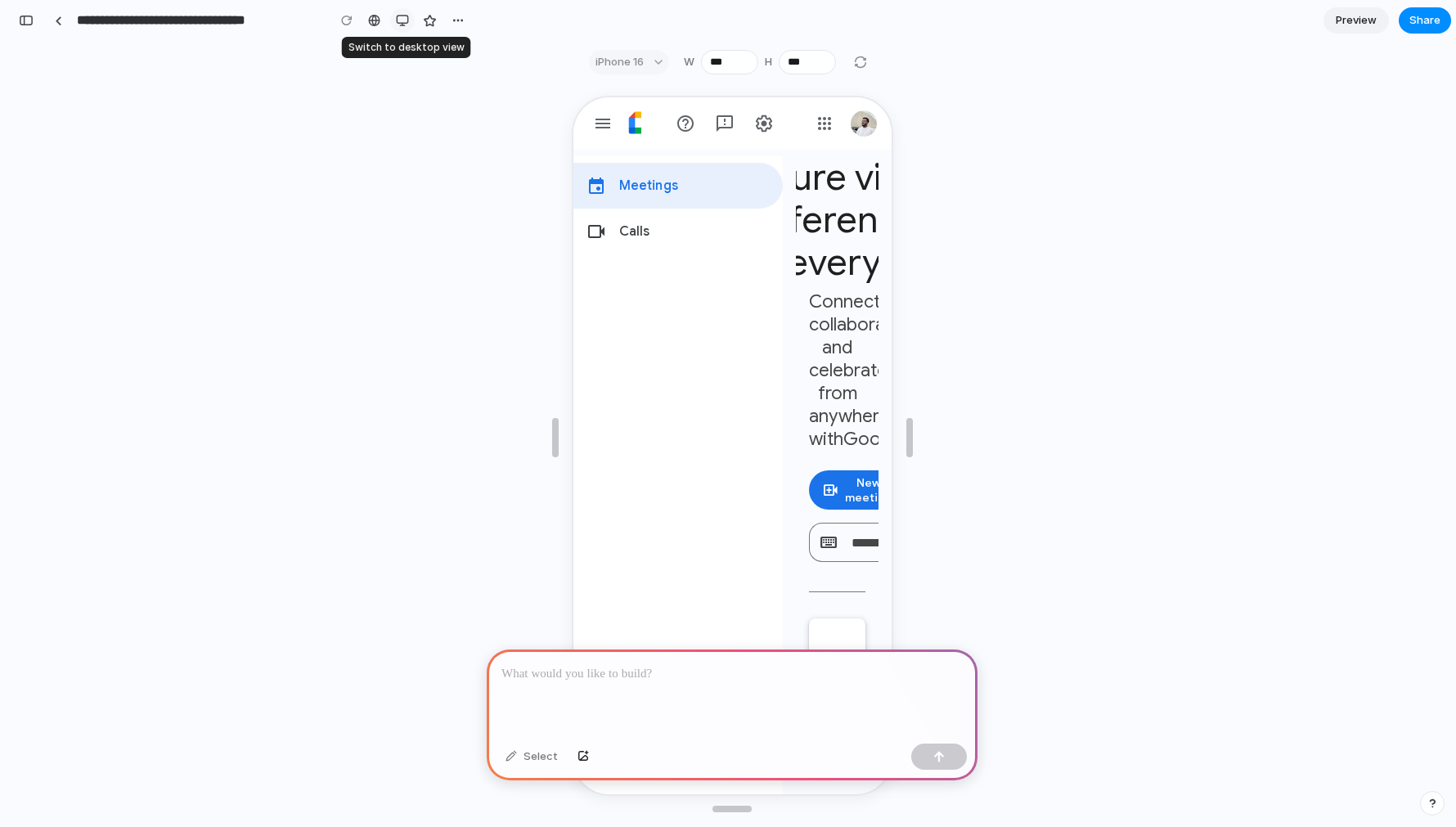
click at [400, 22] on div "button" at bounding box center [403, 20] width 13 height 13
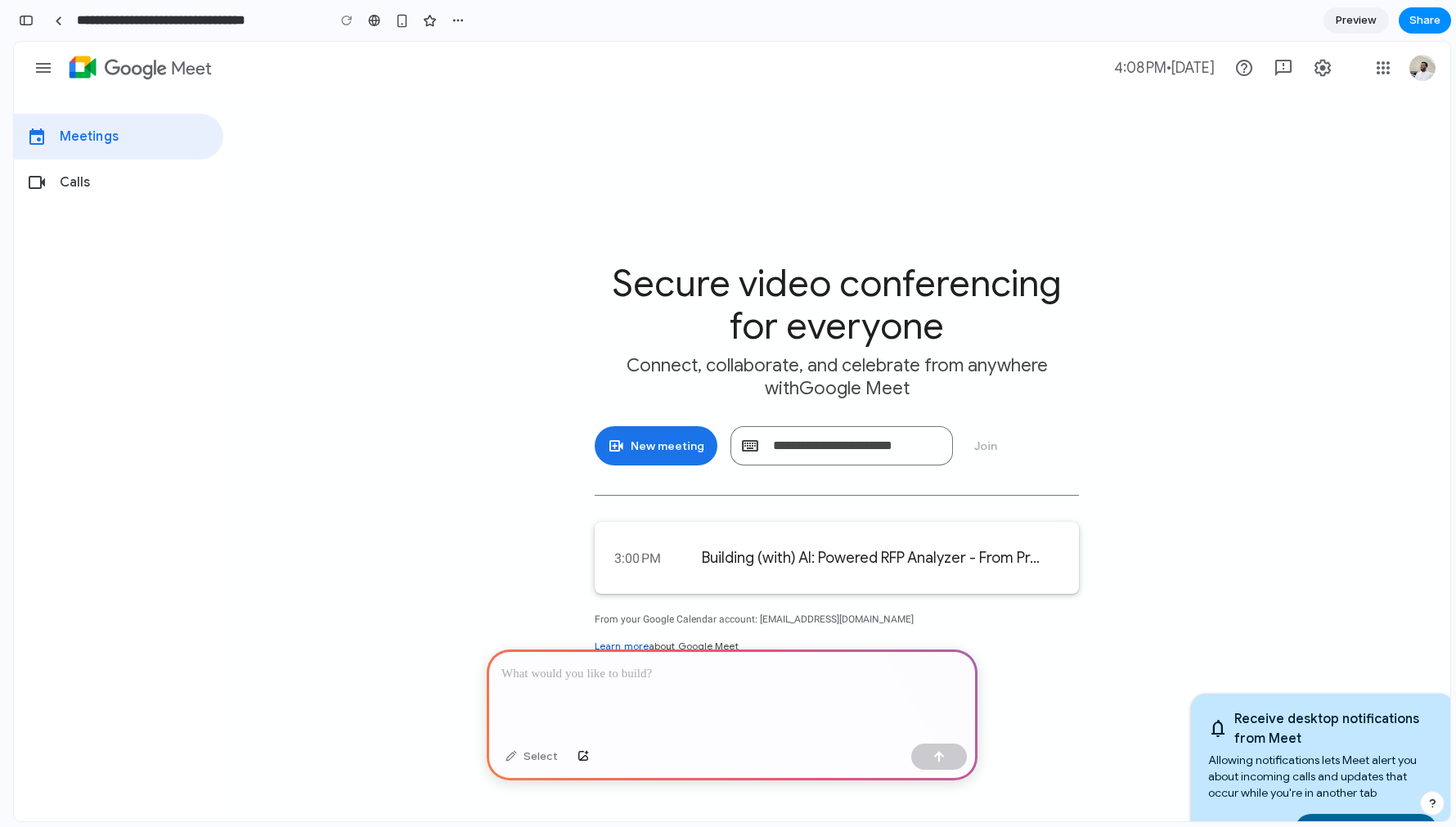
drag, startPoint x: 1266, startPoint y: 731, endPoint x: 1260, endPoint y: 608, distance: 123.1
click at [1260, 608] on c-wiz "event Meetings videocam Calls Secure video conferencing for everyone Connect, c…" at bounding box center [731, 455] width 1436 height 827
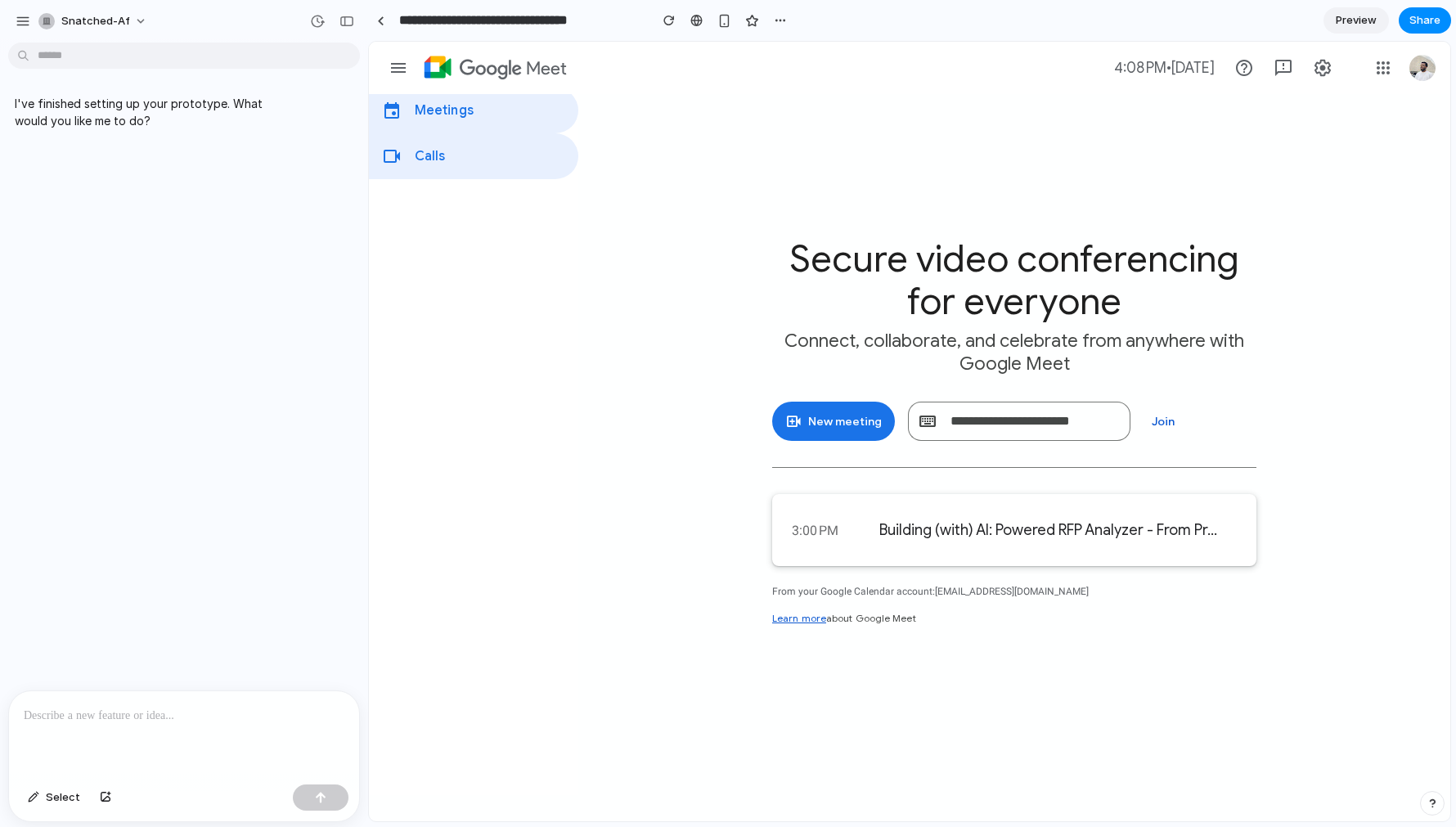
scroll to position [0, 360]
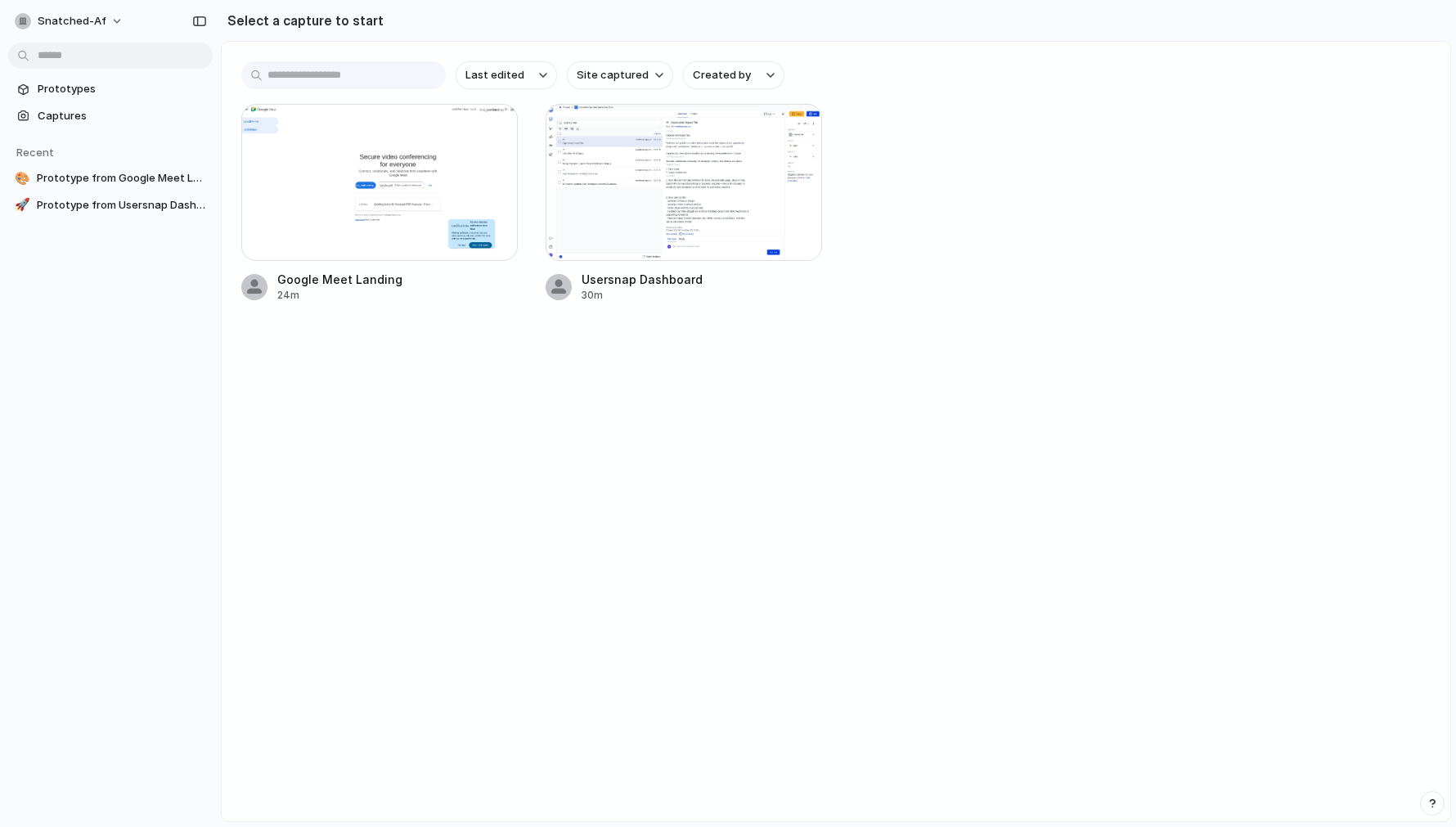
click at [301, 18] on h2 "Select a capture to start" at bounding box center [303, 19] width 163 height 19
click at [501, 128] on button "button" at bounding box center [493, 128] width 26 height 26
click at [554, 379] on div "Create prototype Rename Copy link Open original page Delete" at bounding box center [728, 413] width 1456 height 827
click at [660, 227] on div at bounding box center [683, 182] width 277 height 157
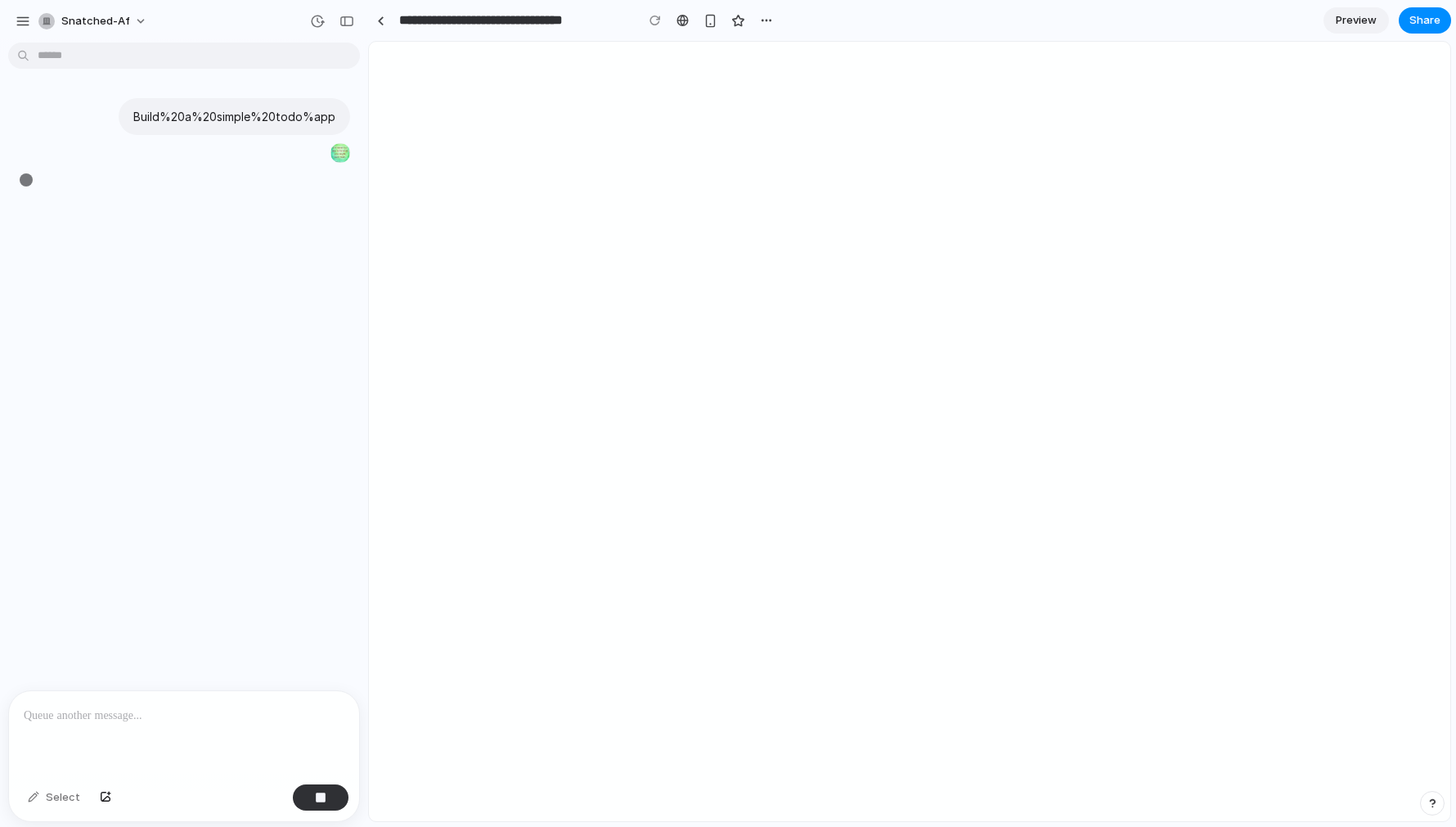
type input "**********"
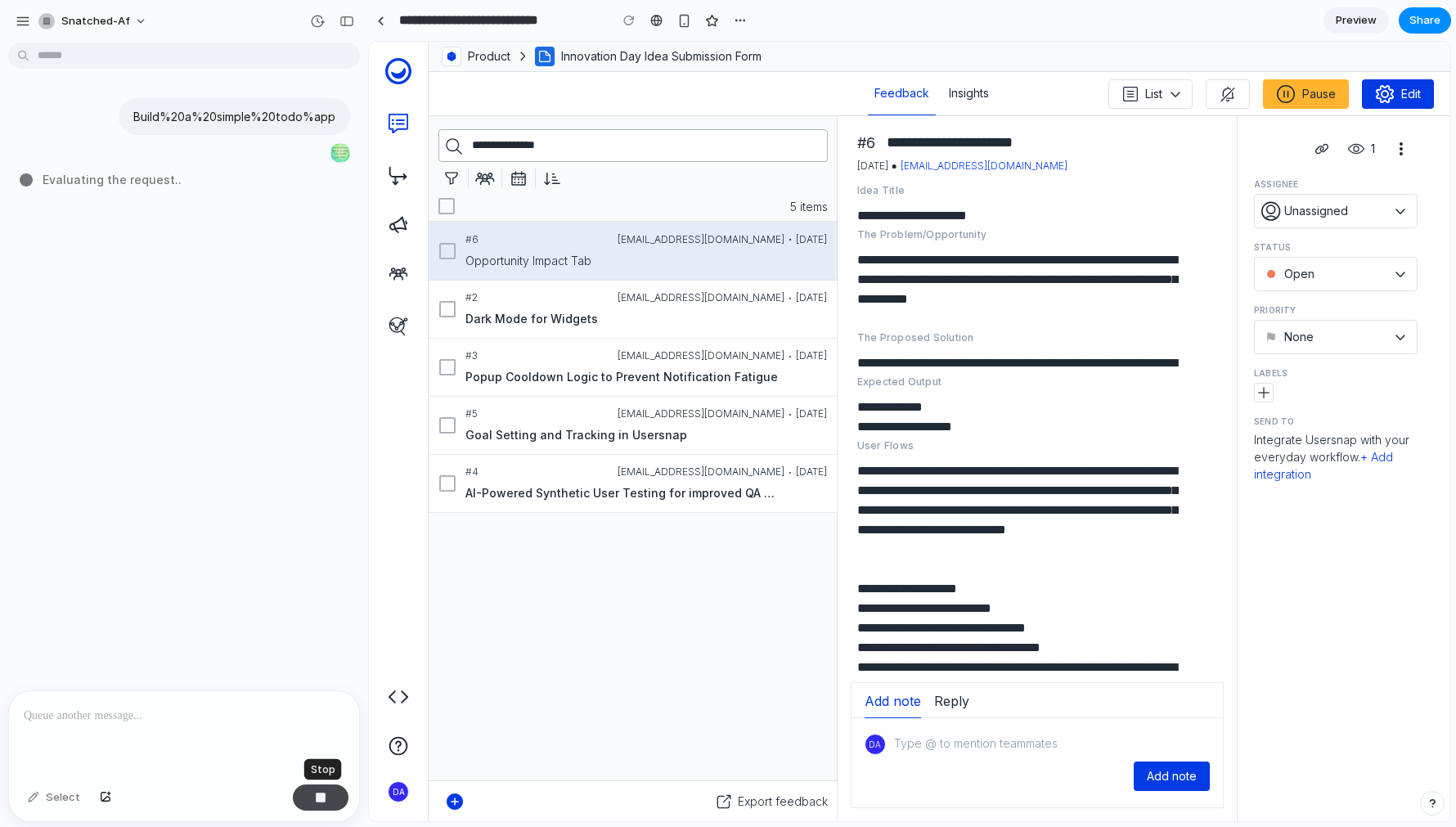
click at [320, 798] on div "button" at bounding box center [320, 797] width 11 height 11
